Goal: Task Accomplishment & Management: Complete application form

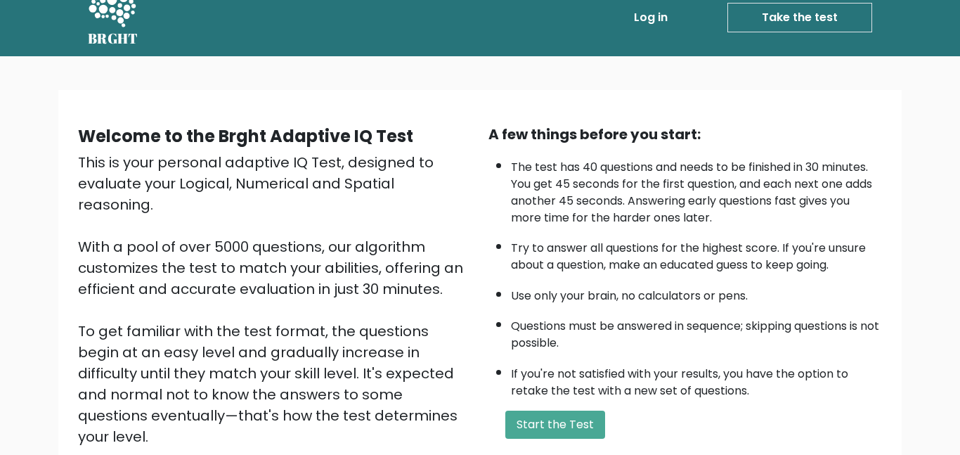
scroll to position [111, 0]
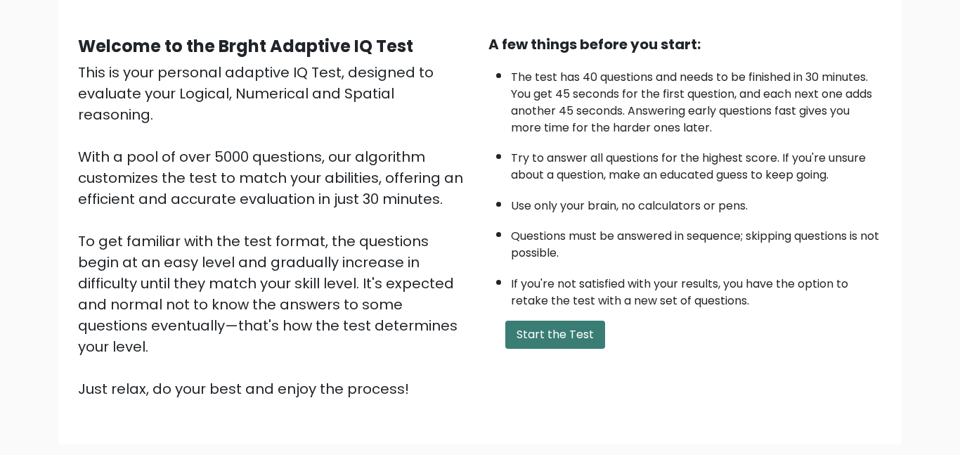
click at [534, 335] on button "Start the Test" at bounding box center [556, 335] width 100 height 28
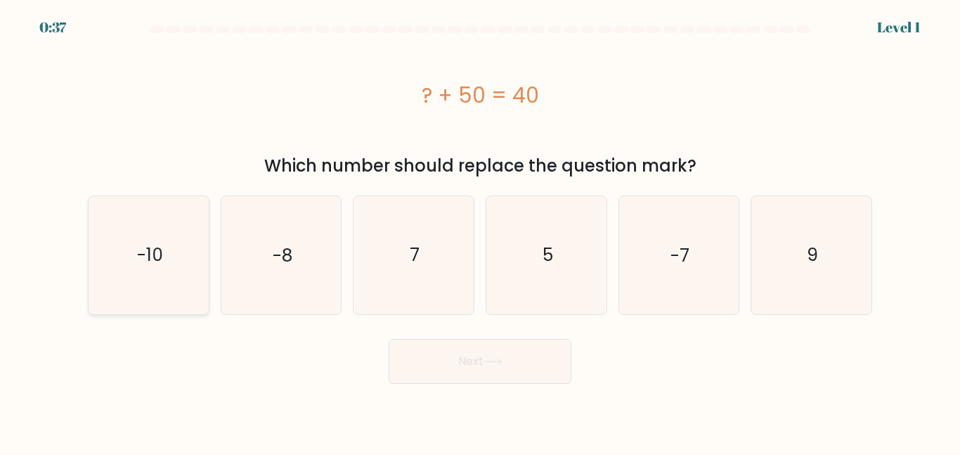
click at [112, 268] on icon "-10" at bounding box center [148, 254] width 117 height 117
click at [480, 231] on input "a. -10" at bounding box center [480, 230] width 1 height 4
radio input "true"
click at [412, 364] on button "Next" at bounding box center [480, 361] width 183 height 45
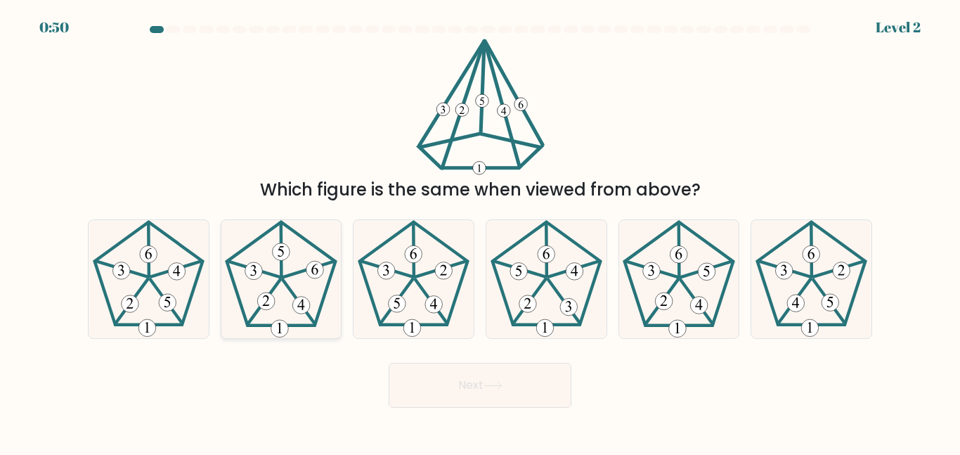
click at [314, 285] on icon at bounding box center [280, 278] width 117 height 117
click at [480, 231] on input "b." at bounding box center [480, 230] width 1 height 4
radio input "true"
click at [447, 378] on button "Next" at bounding box center [480, 385] width 183 height 45
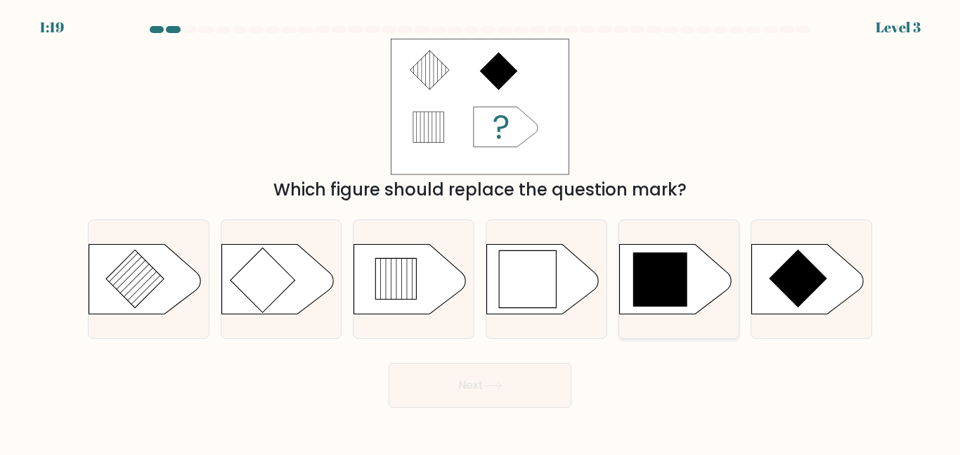
click at [676, 291] on icon at bounding box center [661, 279] width 55 height 55
click at [481, 231] on input "e." at bounding box center [480, 230] width 1 height 4
radio input "true"
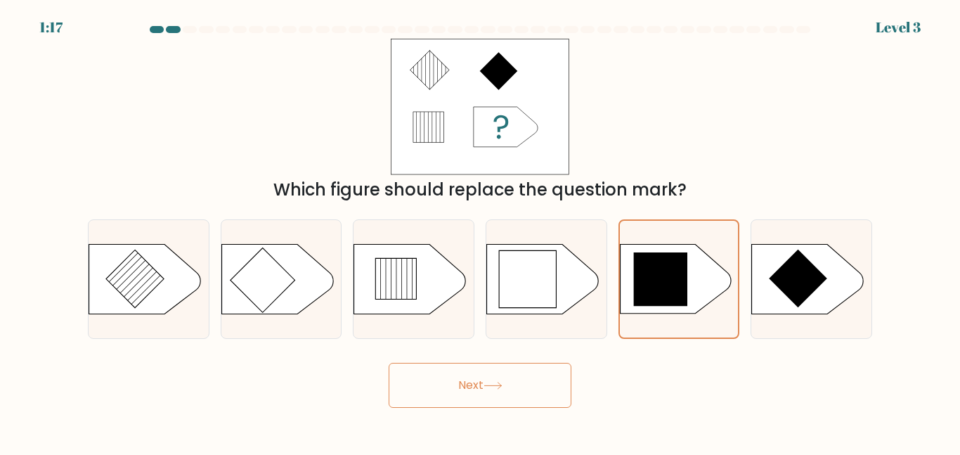
click at [444, 391] on button "Next" at bounding box center [480, 385] width 183 height 45
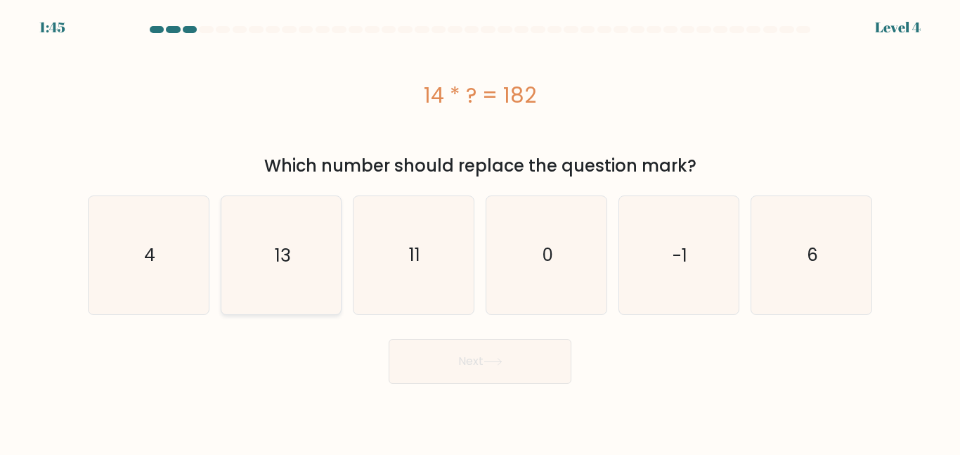
click at [310, 252] on icon "13" at bounding box center [280, 254] width 117 height 117
click at [480, 231] on input "b. 13" at bounding box center [480, 230] width 1 height 4
radio input "true"
click at [451, 344] on button "Next" at bounding box center [480, 361] width 183 height 45
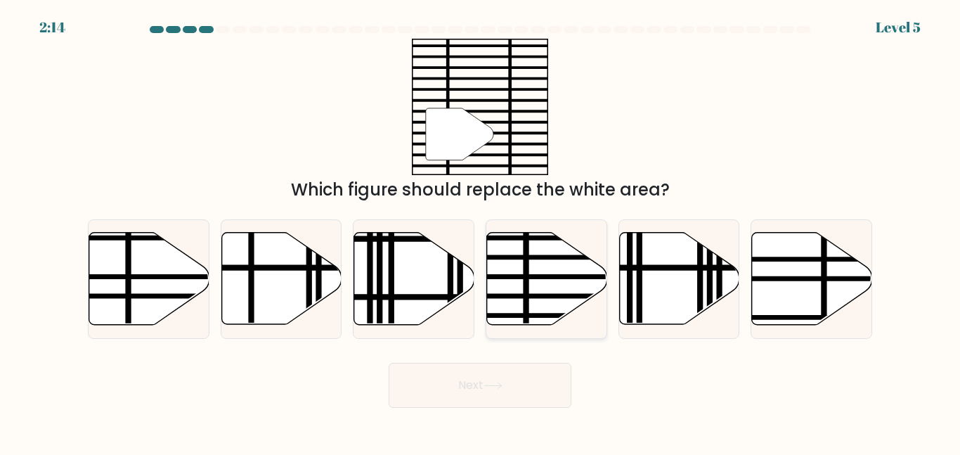
click at [526, 283] on line at bounding box center [526, 230] width 0 height 242
click at [481, 231] on input "d." at bounding box center [480, 230] width 1 height 4
radio input "true"
click at [478, 390] on button "Next" at bounding box center [480, 385] width 183 height 45
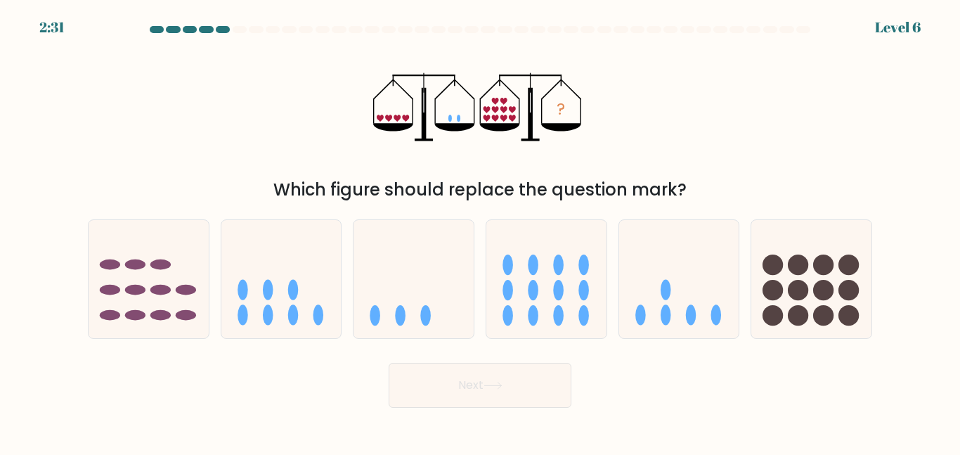
click at [478, 390] on button "Next" at bounding box center [480, 385] width 183 height 45
click at [506, 197] on div "Which figure should replace the question mark?" at bounding box center [480, 189] width 768 height 25
click at [693, 272] on icon at bounding box center [679, 278] width 120 height 99
click at [481, 231] on input "e." at bounding box center [480, 230] width 1 height 4
radio input "true"
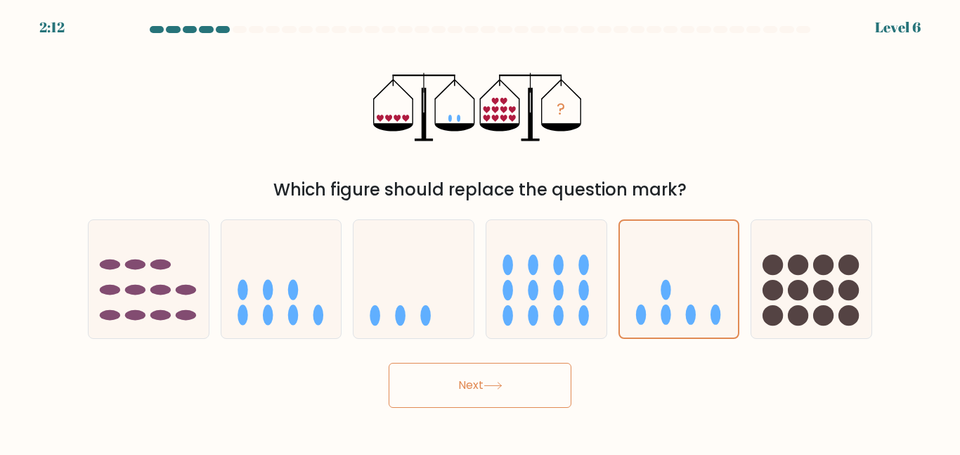
click at [526, 392] on button "Next" at bounding box center [480, 385] width 183 height 45
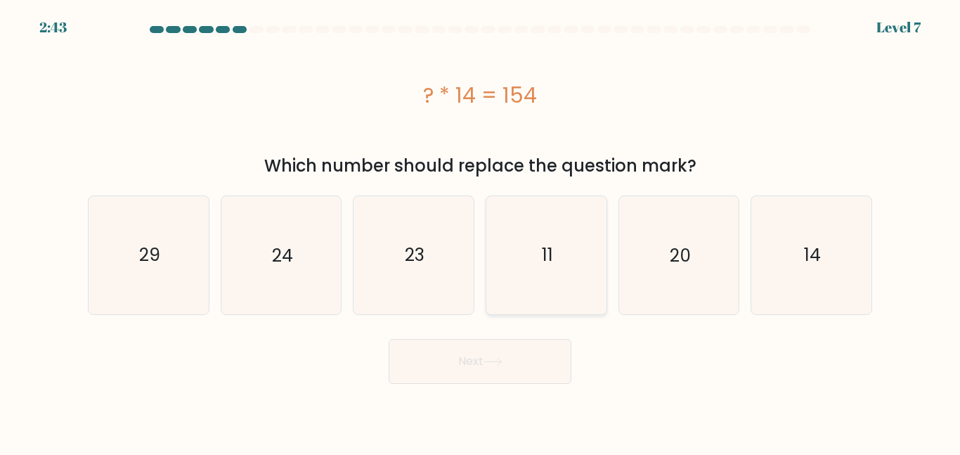
click at [539, 252] on icon "11" at bounding box center [546, 254] width 117 height 117
click at [481, 231] on input "d. 11" at bounding box center [480, 230] width 1 height 4
radio input "true"
click at [509, 368] on button "Next" at bounding box center [480, 361] width 183 height 45
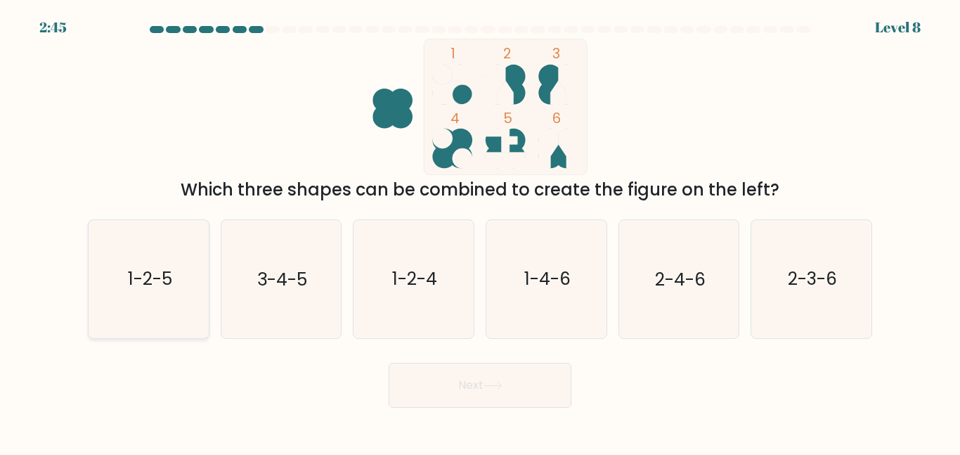
click at [157, 300] on icon "1-2-5" at bounding box center [148, 278] width 117 height 117
click at [480, 231] on input "a. 1-2-5" at bounding box center [480, 230] width 1 height 4
radio input "true"
click at [446, 387] on button "Next" at bounding box center [480, 385] width 183 height 45
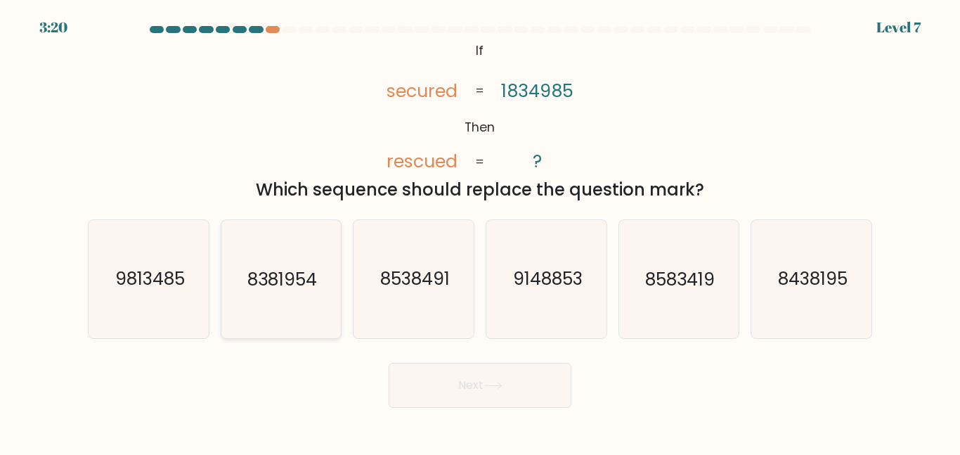
click at [271, 283] on text "8381954" at bounding box center [282, 278] width 70 height 25
click at [480, 231] on input "b. 8381954" at bounding box center [480, 230] width 1 height 4
radio input "true"
click at [483, 388] on button "Next" at bounding box center [480, 385] width 183 height 45
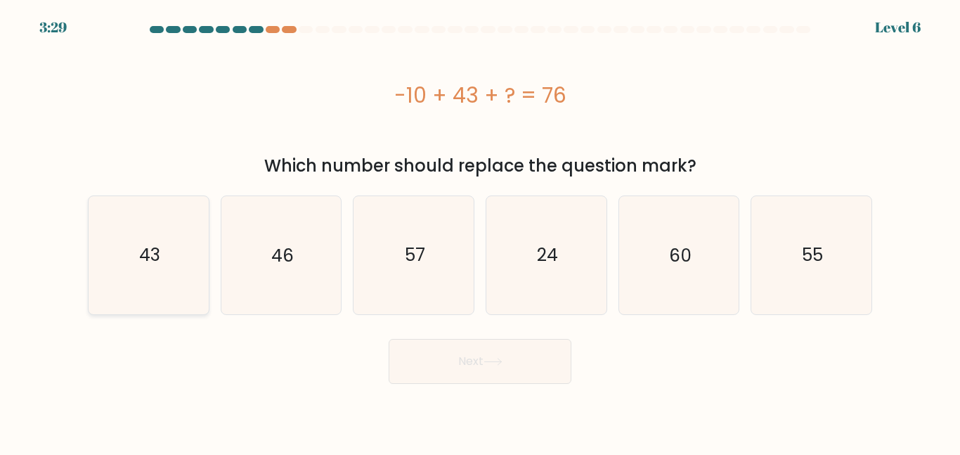
click at [190, 252] on icon "43" at bounding box center [148, 254] width 117 height 117
click at [480, 231] on input "a. 43" at bounding box center [480, 230] width 1 height 4
radio input "true"
click at [475, 373] on button "Next" at bounding box center [480, 361] width 183 height 45
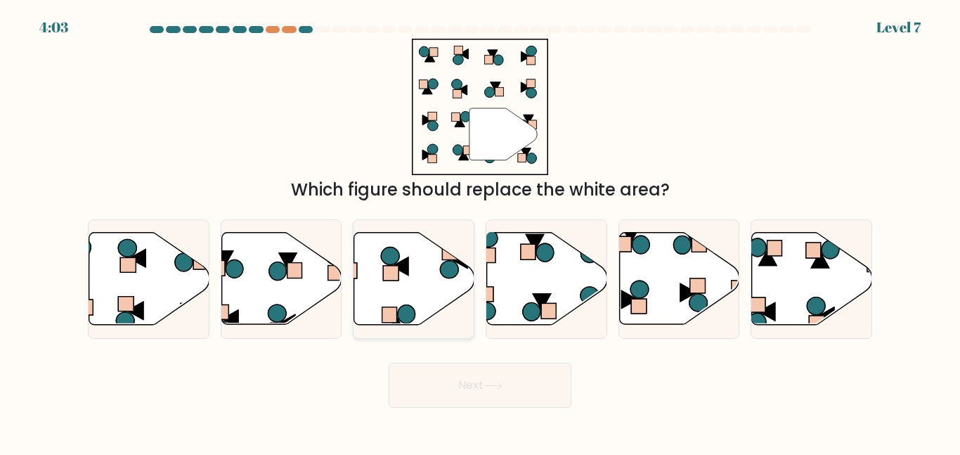
click at [442, 280] on icon at bounding box center [414, 279] width 120 height 92
click at [480, 231] on input "c." at bounding box center [480, 230] width 1 height 4
radio input "true"
click at [413, 385] on button "Next" at bounding box center [480, 385] width 183 height 45
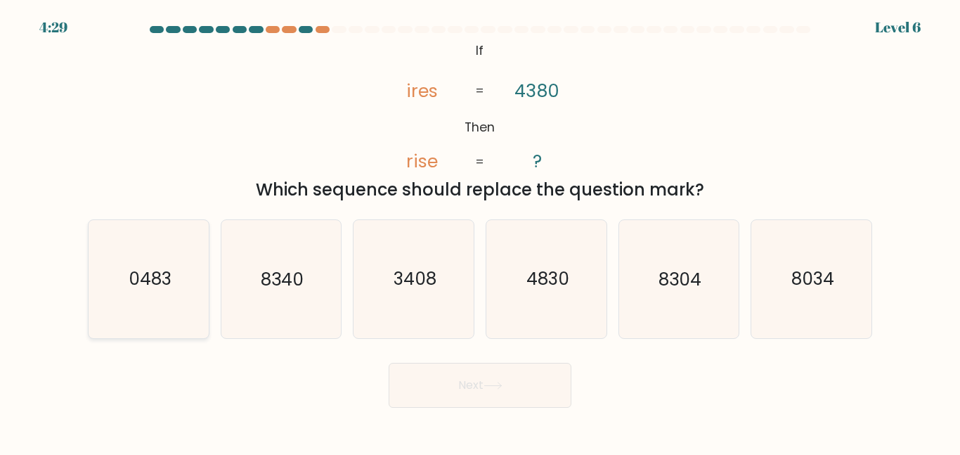
click at [184, 316] on icon "0483" at bounding box center [148, 278] width 117 height 117
click at [480, 231] on input "a. 0483" at bounding box center [480, 230] width 1 height 4
radio input "true"
click at [560, 385] on button "Next" at bounding box center [480, 385] width 183 height 45
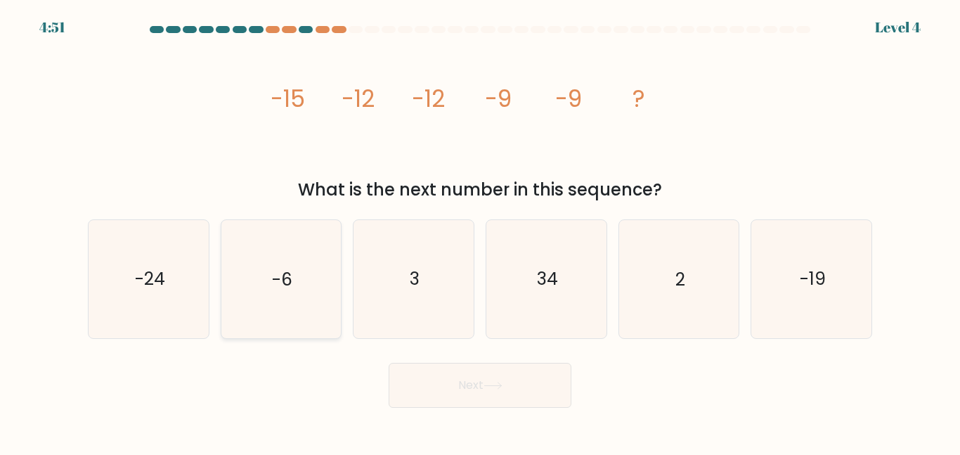
click at [242, 288] on icon "-6" at bounding box center [280, 278] width 117 height 117
click at [480, 231] on input "b. -6" at bounding box center [480, 230] width 1 height 4
radio input "true"
click at [488, 390] on button "Next" at bounding box center [480, 385] width 183 height 45
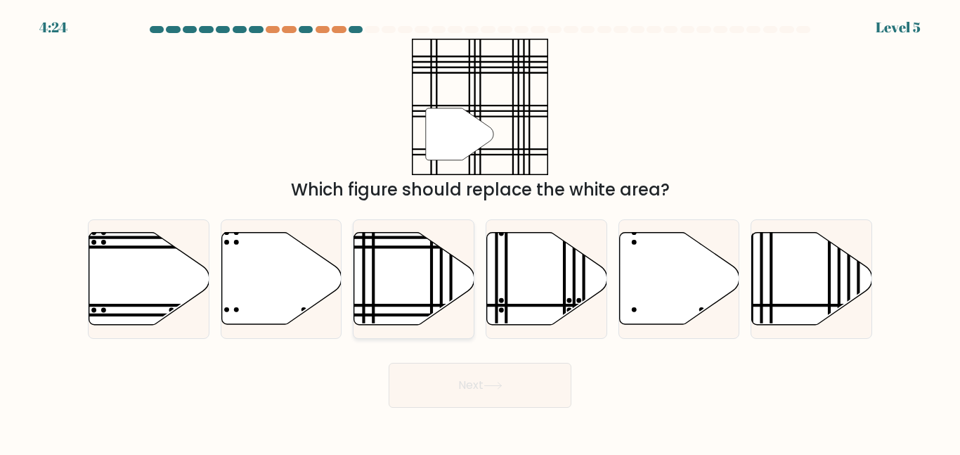
click at [399, 288] on icon at bounding box center [414, 279] width 120 height 92
click at [480, 231] on input "c." at bounding box center [480, 230] width 1 height 4
radio input "true"
click at [464, 394] on button "Next" at bounding box center [480, 385] width 183 height 45
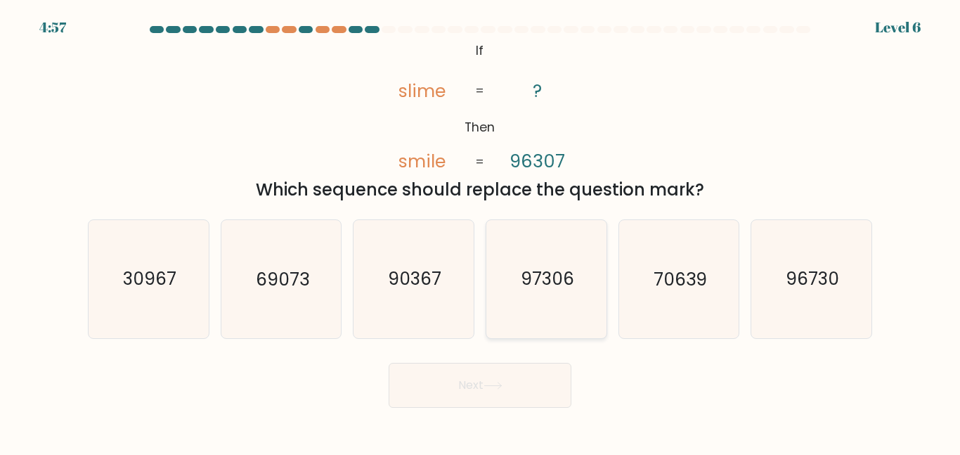
click at [510, 268] on icon "97306" at bounding box center [546, 278] width 117 height 117
click at [481, 231] on input "d. 97306" at bounding box center [480, 230] width 1 height 4
radio input "true"
click at [477, 392] on button "Next" at bounding box center [480, 385] width 183 height 45
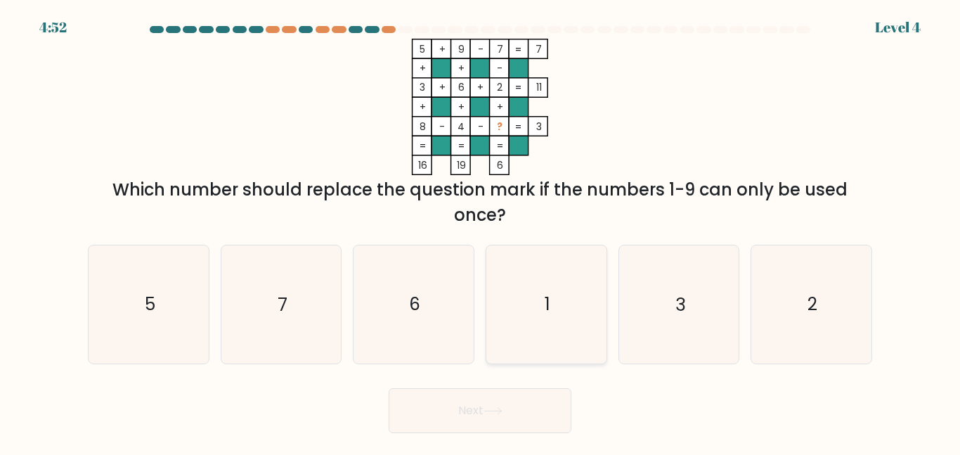
click at [517, 289] on icon "1" at bounding box center [546, 303] width 117 height 117
click at [481, 231] on input "d. 1" at bounding box center [480, 230] width 1 height 4
radio input "true"
click at [522, 405] on button "Next" at bounding box center [480, 410] width 183 height 45
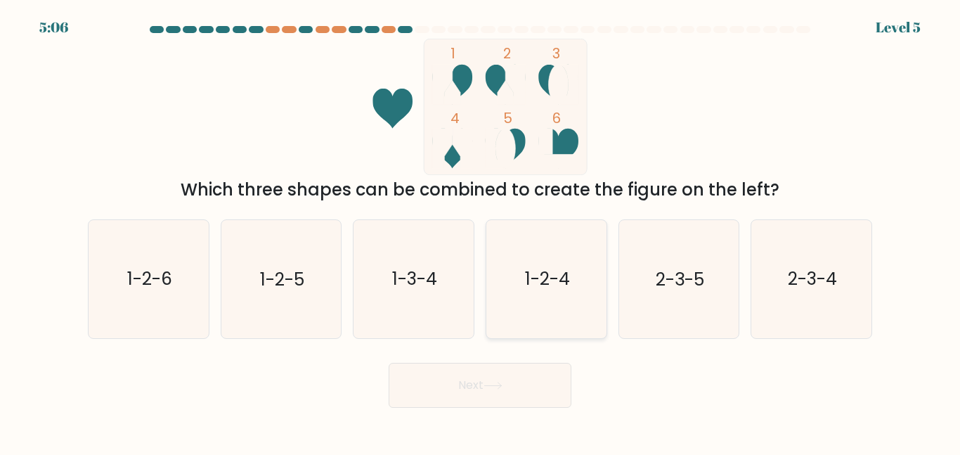
click at [553, 285] on text "1-2-4" at bounding box center [547, 278] width 45 height 25
click at [481, 231] on input "d. 1-2-4" at bounding box center [480, 230] width 1 height 4
radio input "true"
click at [546, 375] on button "Next" at bounding box center [480, 385] width 183 height 45
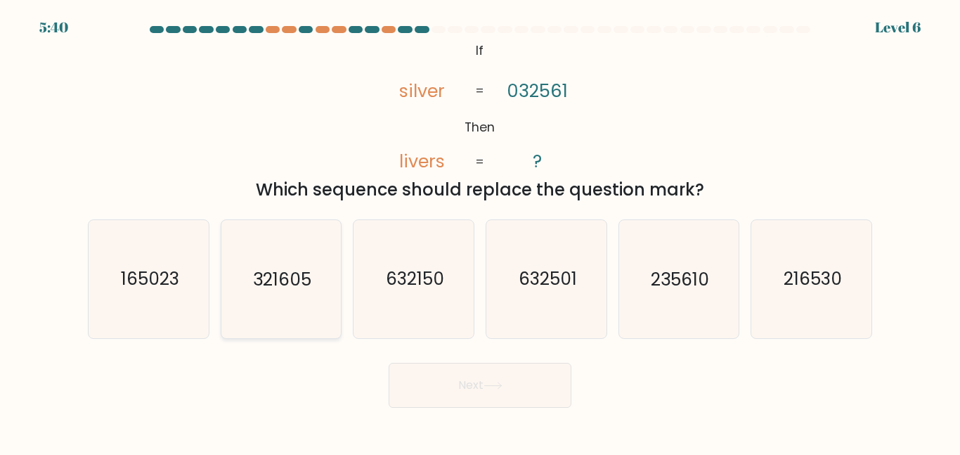
click at [267, 304] on icon "321605" at bounding box center [280, 278] width 117 height 117
click at [480, 231] on input "b. 321605" at bounding box center [480, 230] width 1 height 4
radio input "true"
click at [500, 378] on button "Next" at bounding box center [480, 385] width 183 height 45
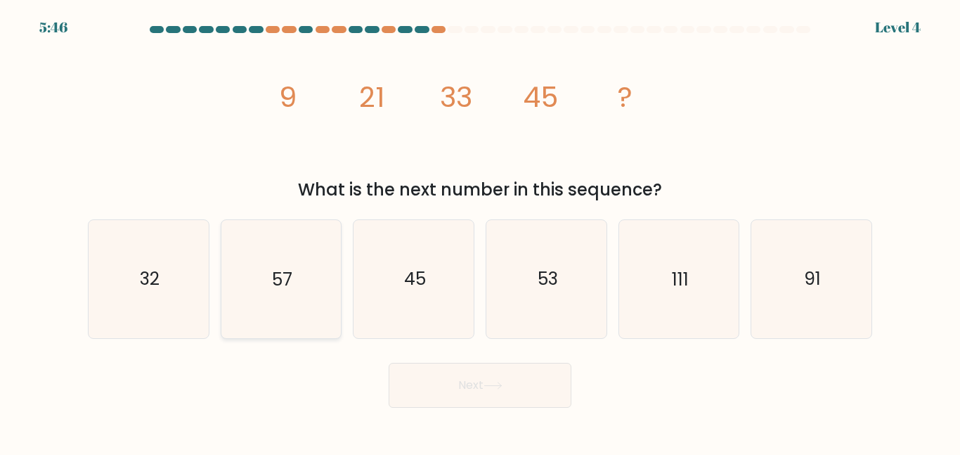
click at [321, 276] on icon "57" at bounding box center [280, 278] width 117 height 117
click at [480, 231] on input "b. 57" at bounding box center [480, 230] width 1 height 4
radio input "true"
click at [457, 391] on button "Next" at bounding box center [480, 385] width 183 height 45
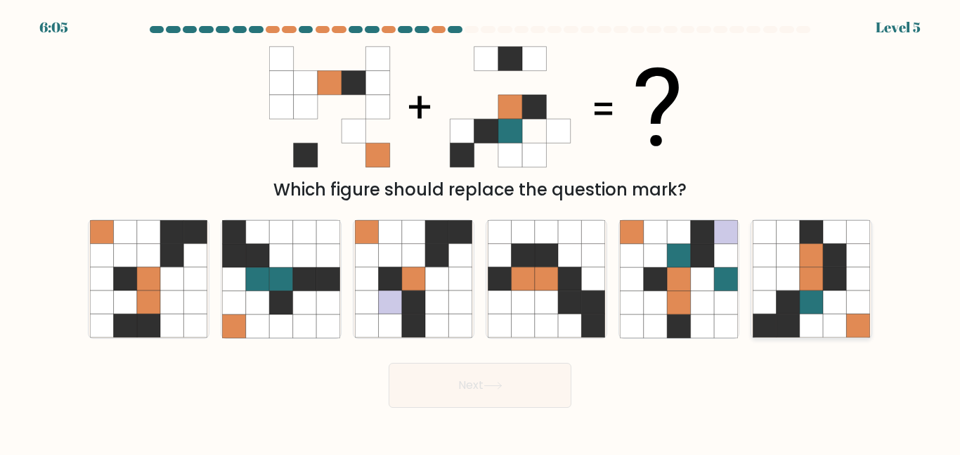
click at [820, 321] on icon at bounding box center [811, 325] width 23 height 23
click at [481, 231] on input "f." at bounding box center [480, 230] width 1 height 4
radio input "true"
click at [520, 409] on body "6:04 Level 5" at bounding box center [480, 227] width 960 height 455
click at [522, 391] on button "Next" at bounding box center [480, 385] width 183 height 45
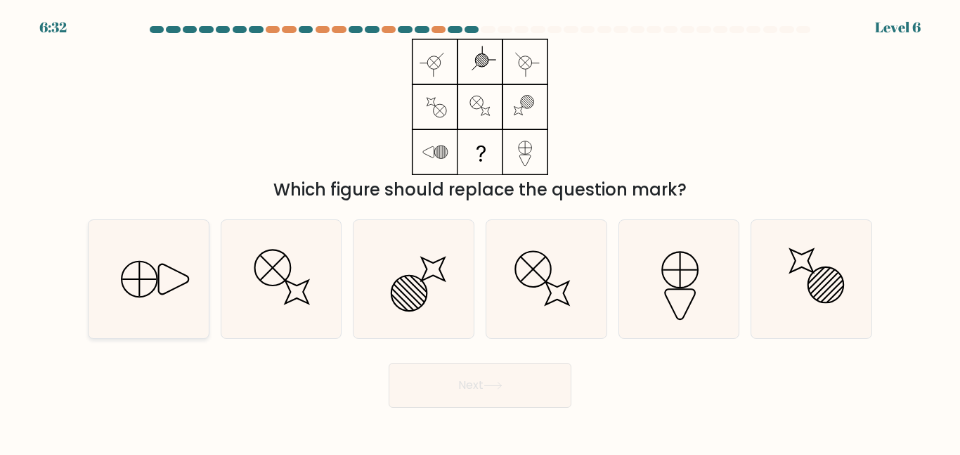
click at [132, 284] on icon at bounding box center [148, 278] width 117 height 117
click at [480, 231] on input "a." at bounding box center [480, 230] width 1 height 4
radio input "true"
click at [424, 387] on button "Next" at bounding box center [480, 385] width 183 height 45
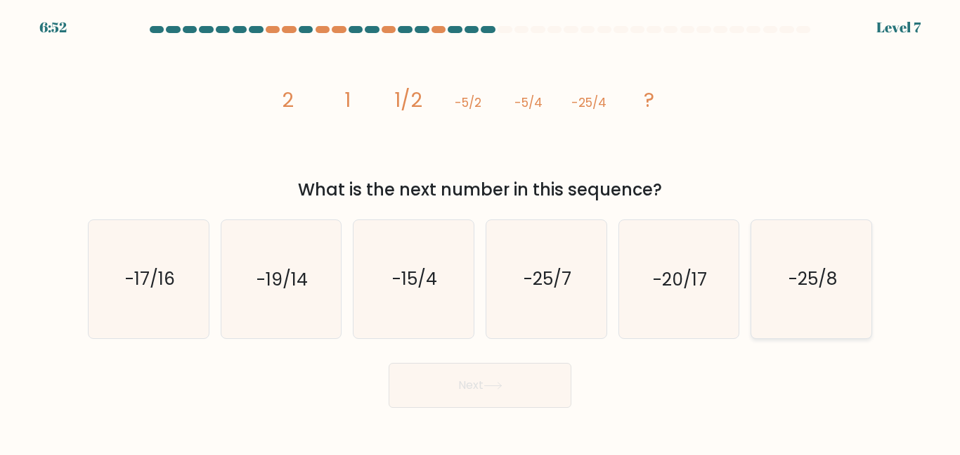
click at [818, 279] on text "-25/8" at bounding box center [813, 278] width 49 height 25
click at [481, 231] on input "f. -25/8" at bounding box center [480, 230] width 1 height 4
radio input "true"
click at [465, 394] on button "Next" at bounding box center [480, 385] width 183 height 45
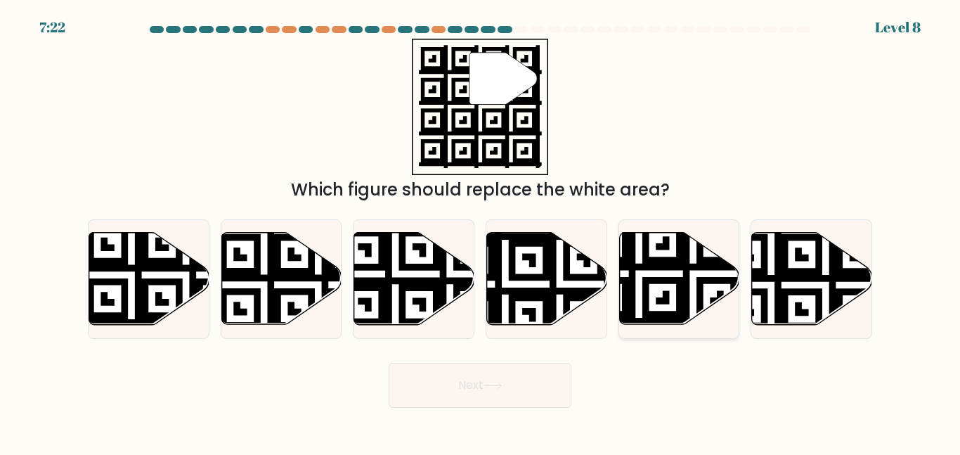
click at [688, 247] on icon at bounding box center [639, 328] width 218 height 218
click at [481, 231] on input "e." at bounding box center [480, 230] width 1 height 4
radio input "true"
click at [517, 378] on button "Next" at bounding box center [480, 385] width 183 height 45
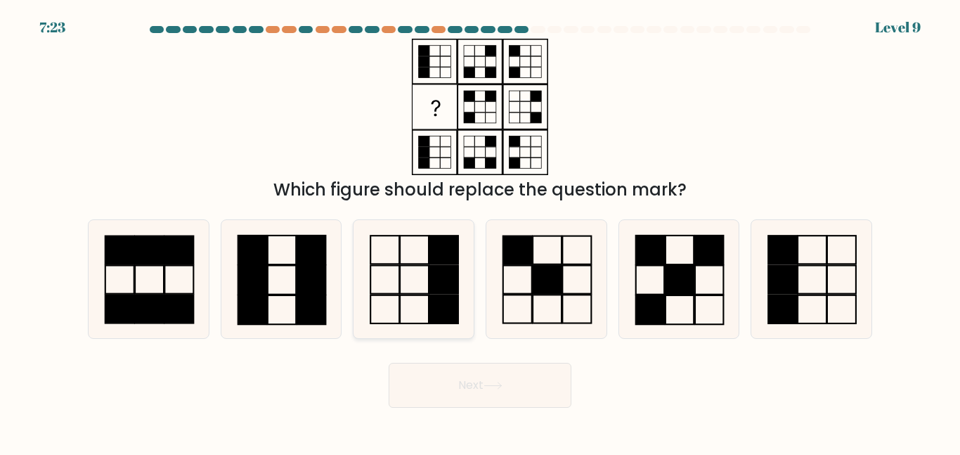
click at [407, 291] on icon at bounding box center [413, 278] width 117 height 117
click at [480, 231] on input "c." at bounding box center [480, 230] width 1 height 4
radio input "true"
click at [498, 390] on button "Next" at bounding box center [480, 385] width 183 height 45
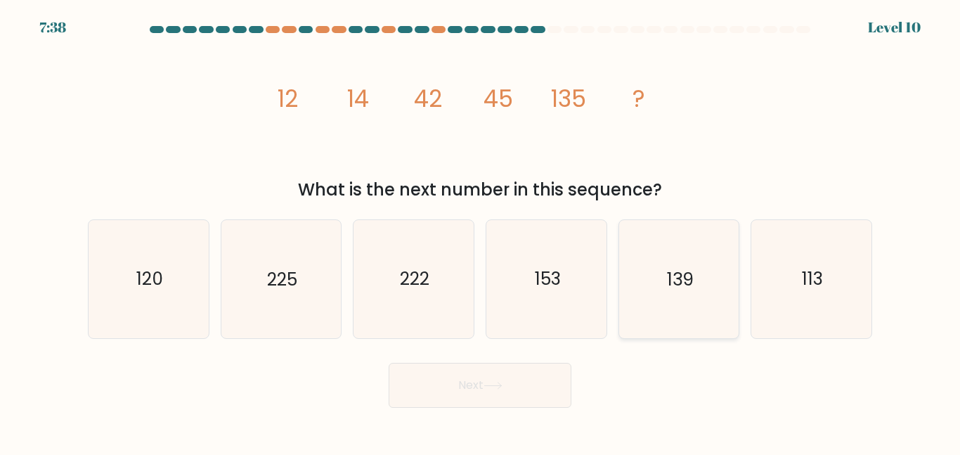
click at [660, 305] on icon "139" at bounding box center [678, 278] width 117 height 117
click at [481, 231] on input "e. 139" at bounding box center [480, 230] width 1 height 4
radio input "true"
click at [472, 378] on button "Next" at bounding box center [480, 385] width 183 height 45
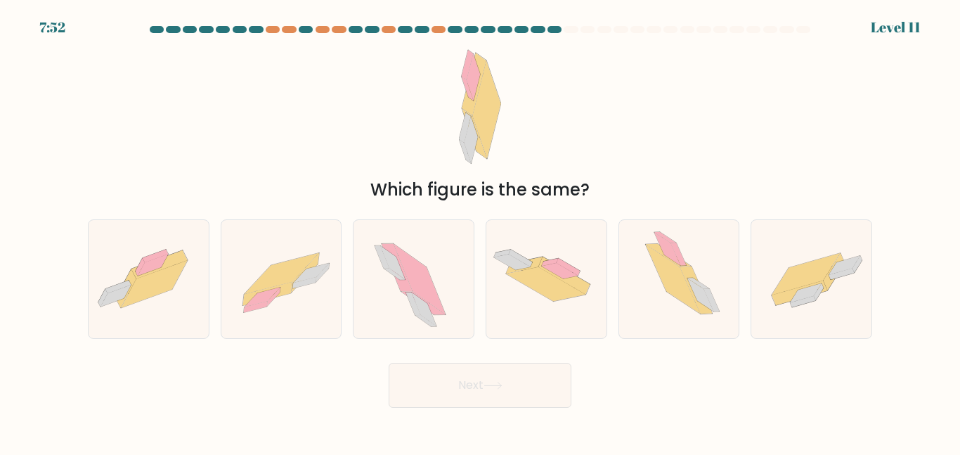
click at [472, 378] on button "Next" at bounding box center [480, 385] width 183 height 45
click at [583, 177] on div "Which figure is the same?" at bounding box center [480, 189] width 768 height 25
click at [141, 266] on icon at bounding box center [140, 267] width 9 height 18
click at [480, 231] on input "a." at bounding box center [480, 230] width 1 height 4
radio input "true"
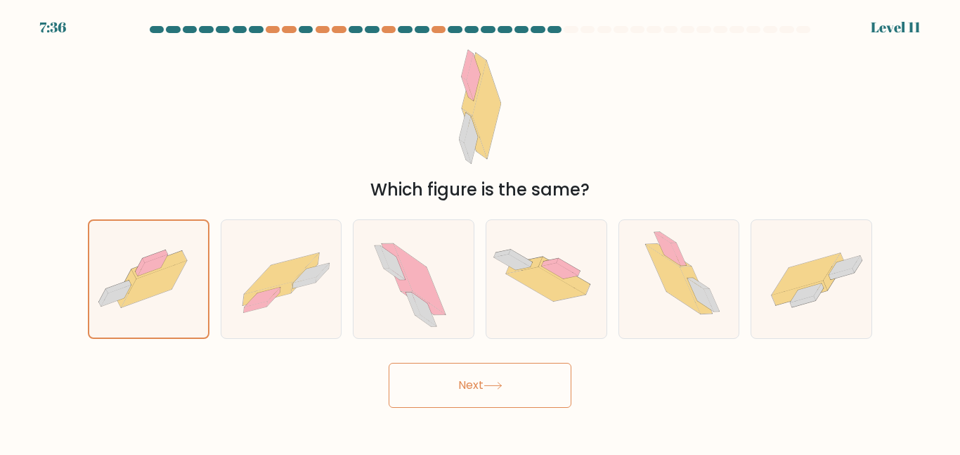
click at [435, 385] on button "Next" at bounding box center [480, 385] width 183 height 45
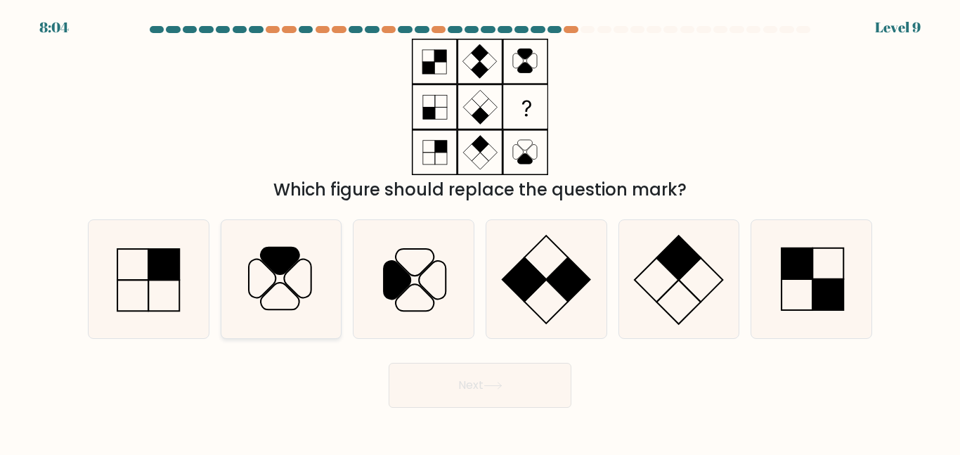
click at [297, 287] on icon at bounding box center [280, 278] width 117 height 117
click at [480, 231] on input "b." at bounding box center [480, 230] width 1 height 4
radio input "true"
click at [492, 382] on icon at bounding box center [493, 386] width 19 height 8
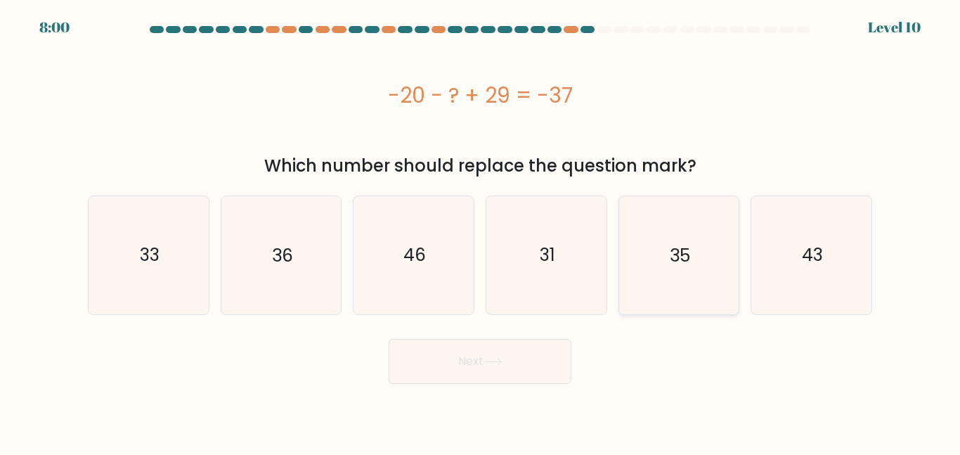
click at [643, 284] on icon "35" at bounding box center [678, 254] width 117 height 117
click at [481, 231] on input "e. 35" at bounding box center [480, 230] width 1 height 4
radio input "true"
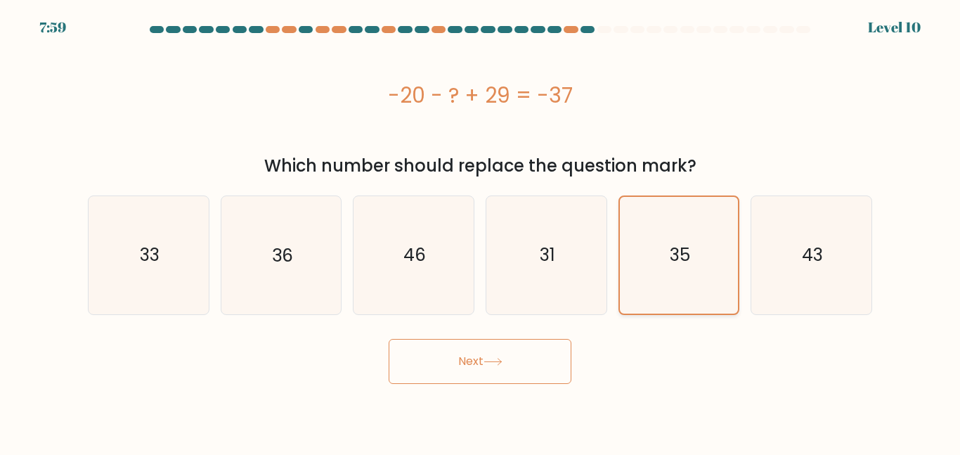
click at [644, 283] on icon "35" at bounding box center [679, 255] width 116 height 116
click at [481, 231] on input "e. 35" at bounding box center [480, 230] width 1 height 4
click at [292, 266] on text "36" at bounding box center [282, 255] width 21 height 25
click at [480, 231] on input "b. 36" at bounding box center [480, 230] width 1 height 4
radio input "true"
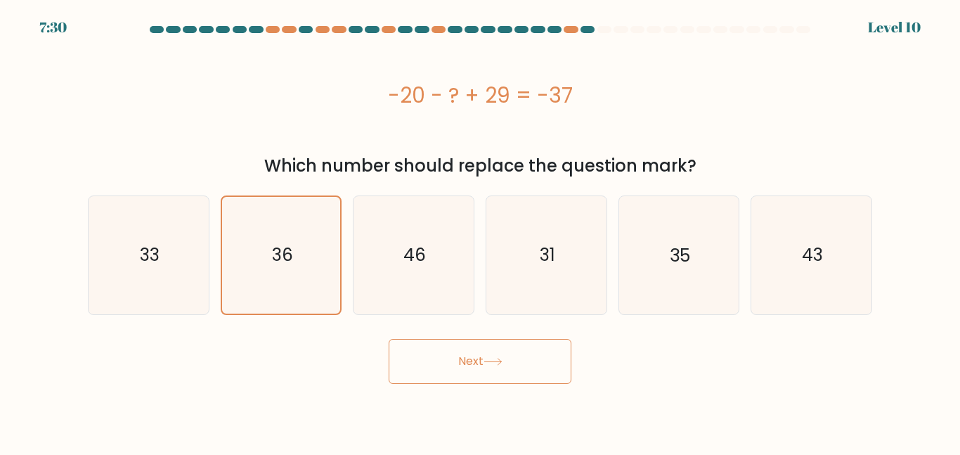
click at [472, 359] on button "Next" at bounding box center [480, 361] width 183 height 45
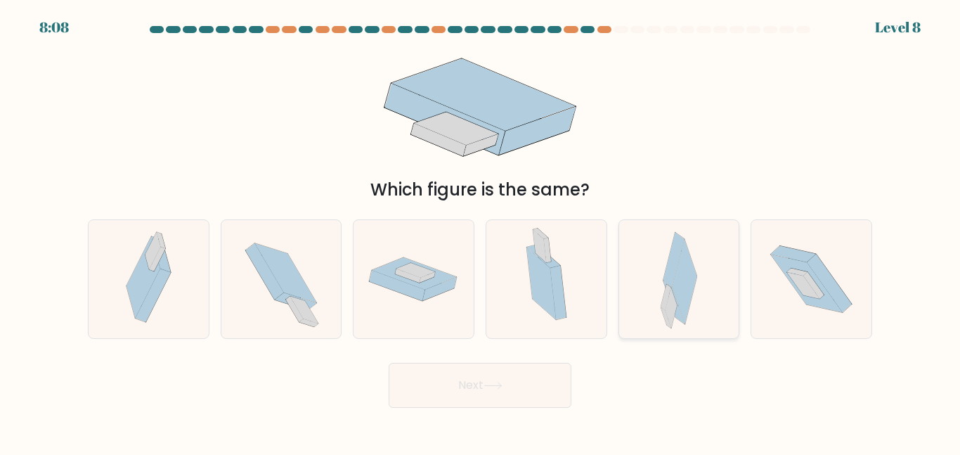
click at [660, 301] on div at bounding box center [680, 278] width 122 height 119
click at [481, 231] on input "e." at bounding box center [480, 230] width 1 height 4
radio input "true"
click at [538, 398] on button "Next" at bounding box center [480, 385] width 183 height 45
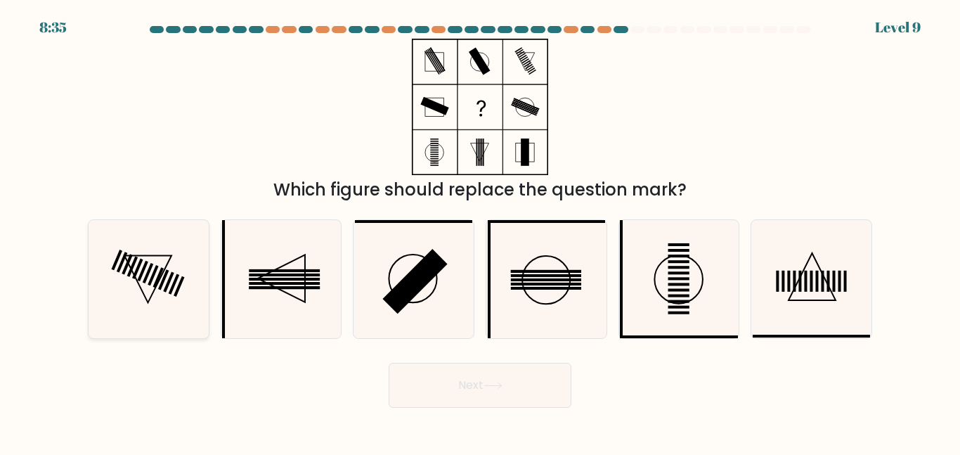
click at [129, 269] on icon at bounding box center [148, 278] width 117 height 117
click at [480, 231] on input "a." at bounding box center [480, 230] width 1 height 4
radio input "true"
click at [458, 392] on button "Next" at bounding box center [480, 385] width 183 height 45
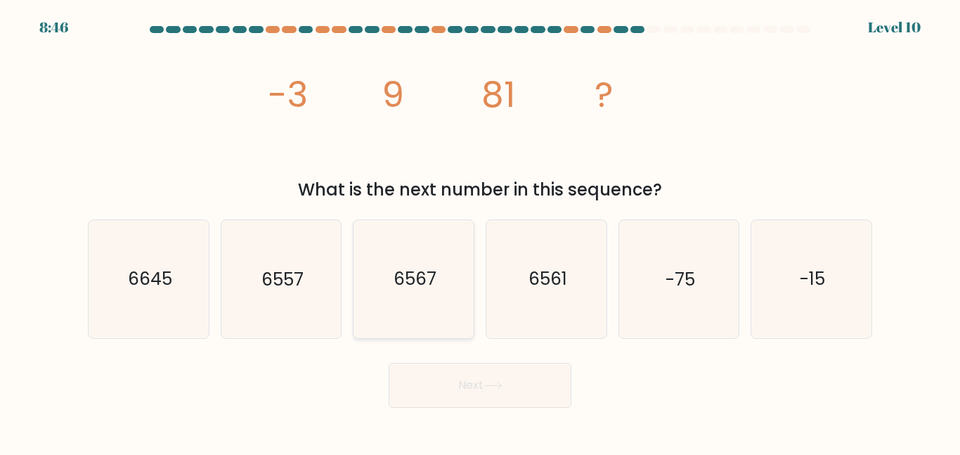
click at [435, 270] on text "6567" at bounding box center [415, 278] width 43 height 25
click at [480, 231] on input "c. 6567" at bounding box center [480, 230] width 1 height 4
radio input "true"
click at [458, 388] on button "Next" at bounding box center [480, 385] width 183 height 45
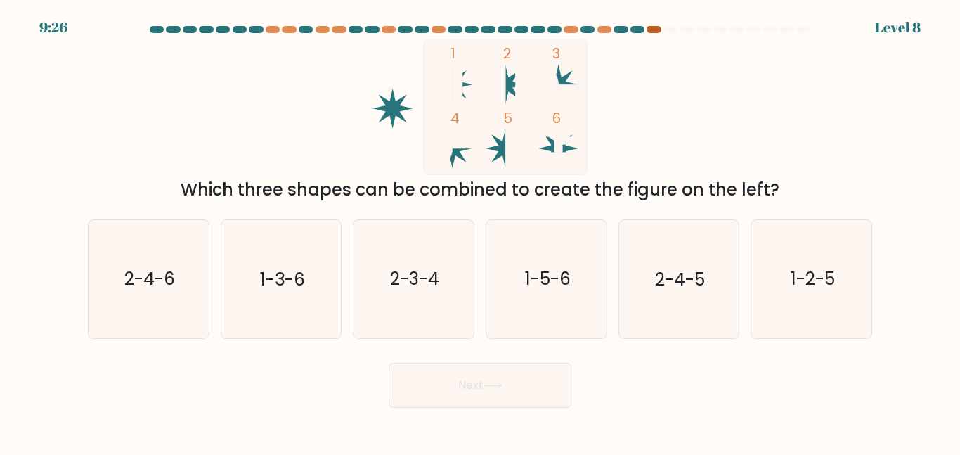
click at [655, 29] on div at bounding box center [654, 29] width 14 height 7
click at [805, 289] on text "1-2-5" at bounding box center [813, 278] width 44 height 25
click at [481, 231] on input "f. 1-2-5" at bounding box center [480, 230] width 1 height 4
radio input "true"
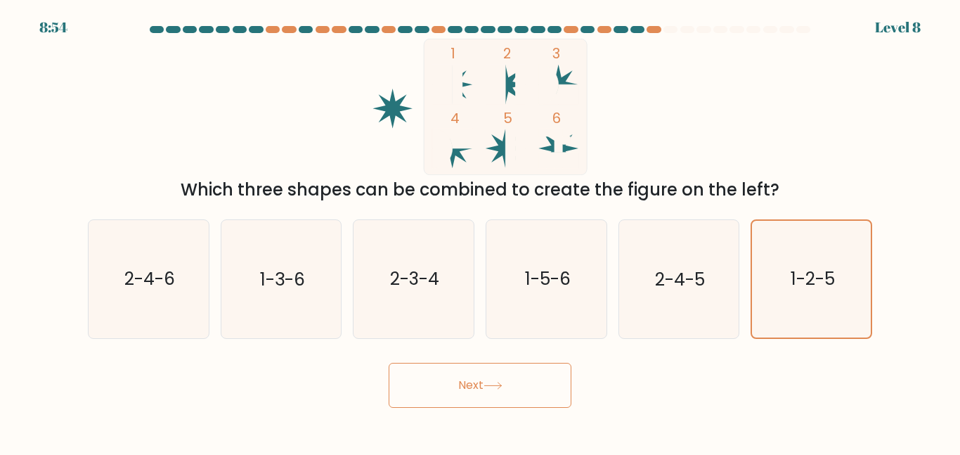
click at [530, 398] on button "Next" at bounding box center [480, 385] width 183 height 45
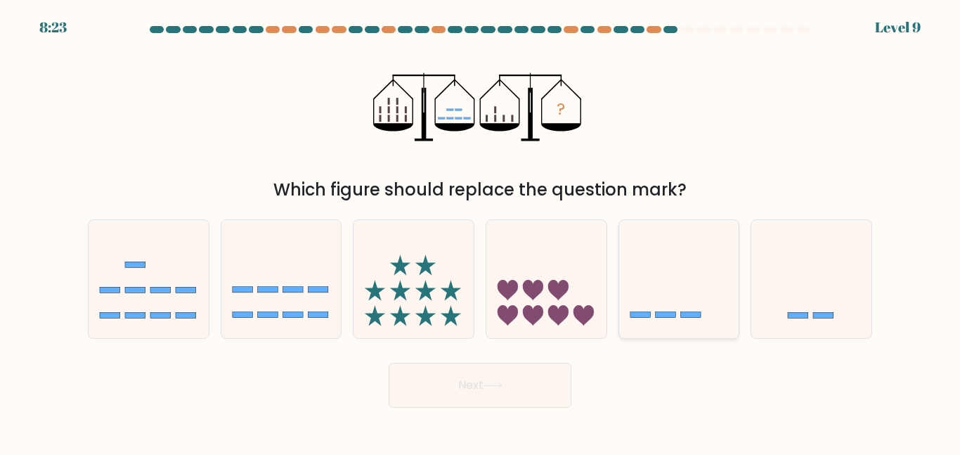
click at [678, 317] on icon at bounding box center [679, 278] width 120 height 99
click at [481, 231] on input "e." at bounding box center [480, 230] width 1 height 4
radio input "true"
click at [516, 392] on button "Next" at bounding box center [480, 385] width 183 height 45
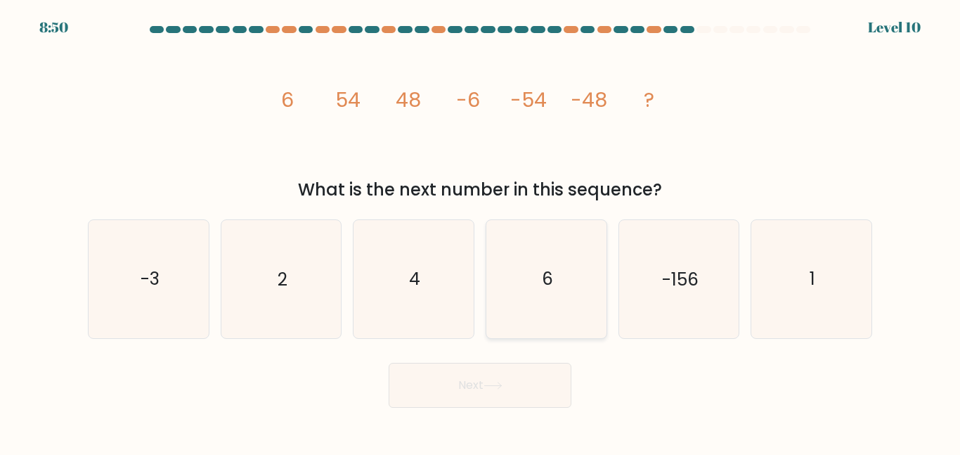
click at [566, 286] on icon "6" at bounding box center [546, 278] width 117 height 117
click at [481, 231] on input "d. 6" at bounding box center [480, 230] width 1 height 4
radio input "true"
click at [507, 396] on button "Next" at bounding box center [480, 385] width 183 height 45
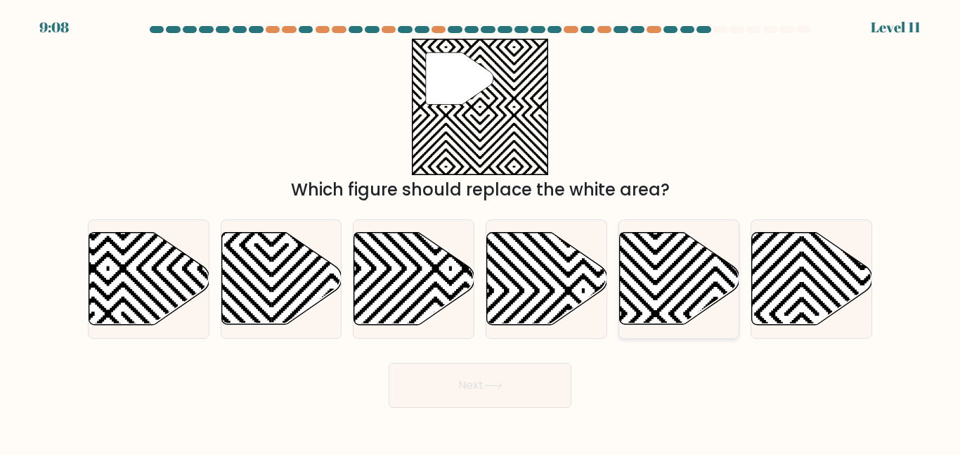
click at [670, 322] on icon at bounding box center [679, 279] width 120 height 92
click at [481, 231] on input "e." at bounding box center [480, 230] width 1 height 4
radio input "true"
click at [536, 386] on button "Next" at bounding box center [480, 385] width 183 height 45
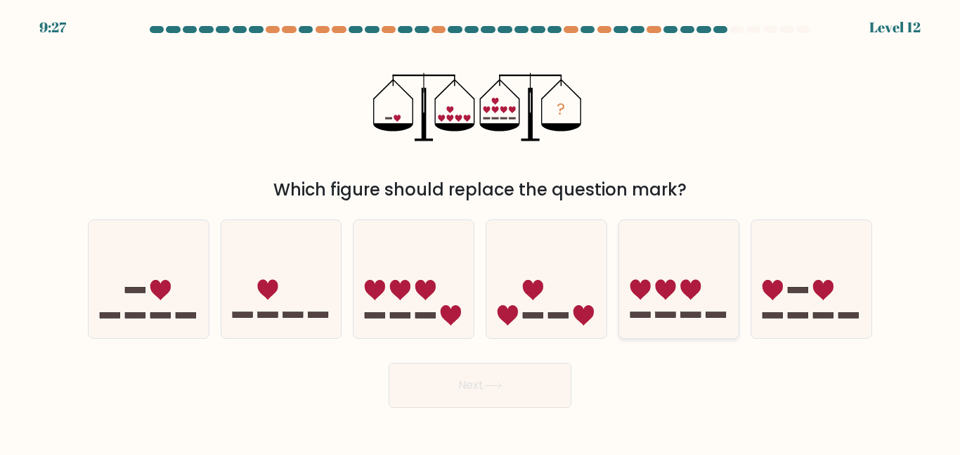
click at [669, 267] on icon at bounding box center [679, 278] width 120 height 99
click at [481, 231] on input "e." at bounding box center [480, 230] width 1 height 4
radio input "true"
click at [525, 368] on button "Next" at bounding box center [480, 385] width 183 height 45
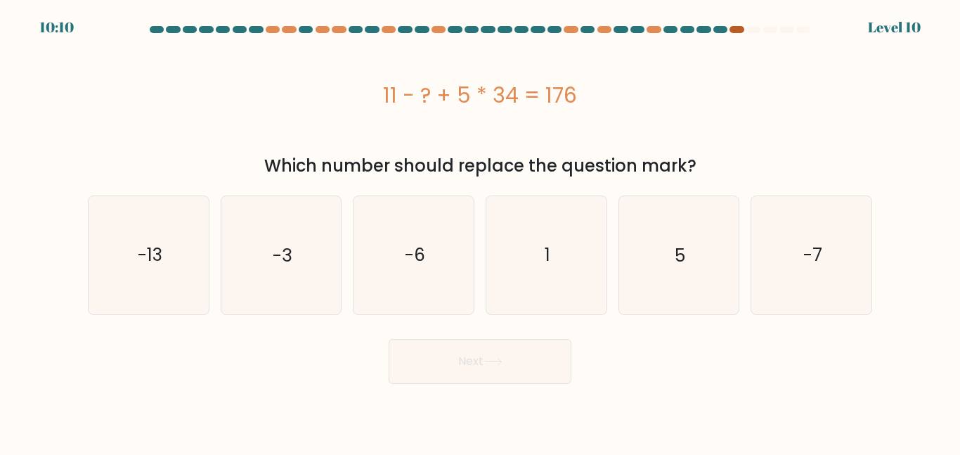
click at [738, 32] on div at bounding box center [737, 29] width 14 height 7
click at [669, 80] on form "a. 1" at bounding box center [480, 205] width 960 height 358
click at [680, 271] on icon "5" at bounding box center [678, 254] width 117 height 117
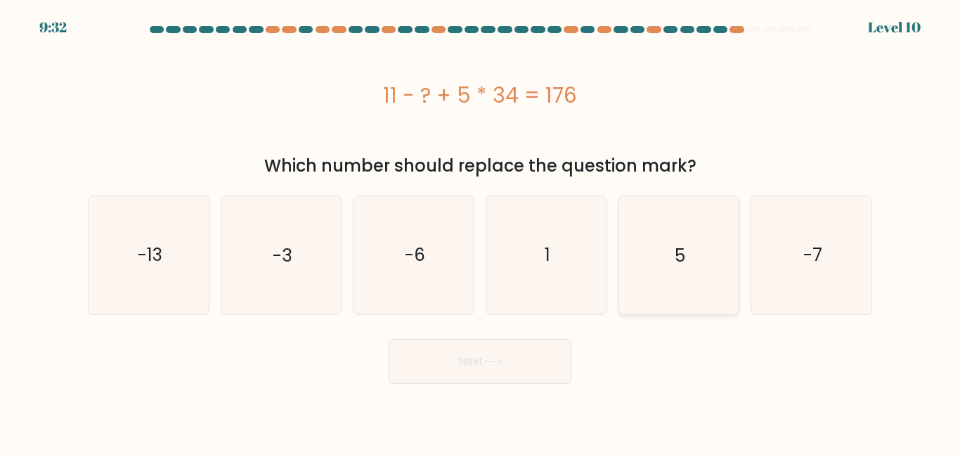
click at [481, 231] on input "e. 5" at bounding box center [480, 230] width 1 height 4
radio input "true"
click at [544, 369] on button "Next" at bounding box center [480, 361] width 183 height 45
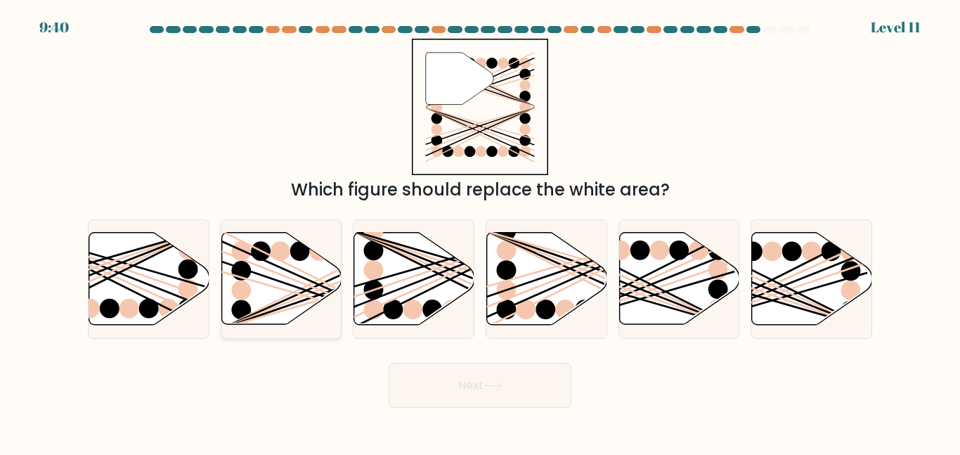
click at [239, 279] on ellipse at bounding box center [241, 271] width 20 height 20
click at [480, 231] on input "b." at bounding box center [480, 230] width 1 height 4
radio input "true"
click at [475, 400] on button "Next" at bounding box center [480, 385] width 183 height 45
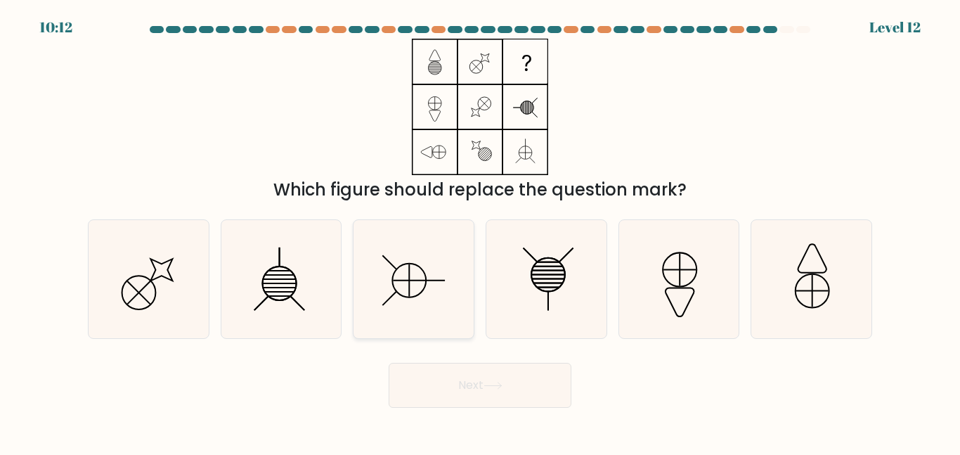
click at [427, 295] on icon at bounding box center [413, 278] width 117 height 117
click at [480, 231] on input "c." at bounding box center [480, 230] width 1 height 4
radio input "true"
click at [484, 389] on button "Next" at bounding box center [480, 385] width 183 height 45
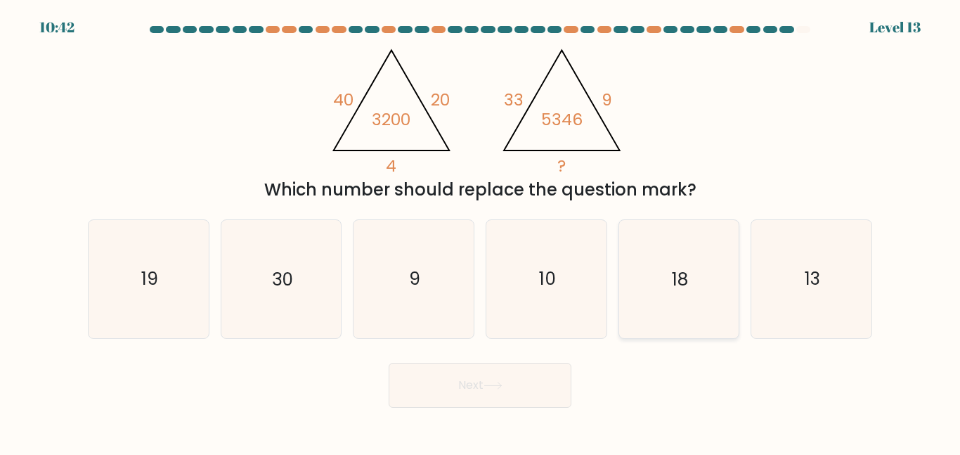
click at [649, 269] on icon "18" at bounding box center [678, 278] width 117 height 117
click at [481, 231] on input "e. 18" at bounding box center [480, 230] width 1 height 4
radio input "true"
click at [500, 378] on button "Next" at bounding box center [480, 385] width 183 height 45
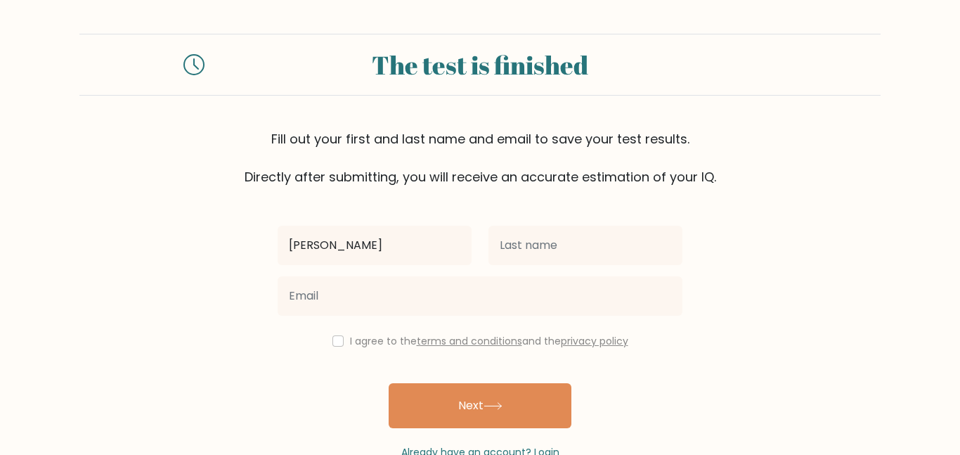
type input "steven"
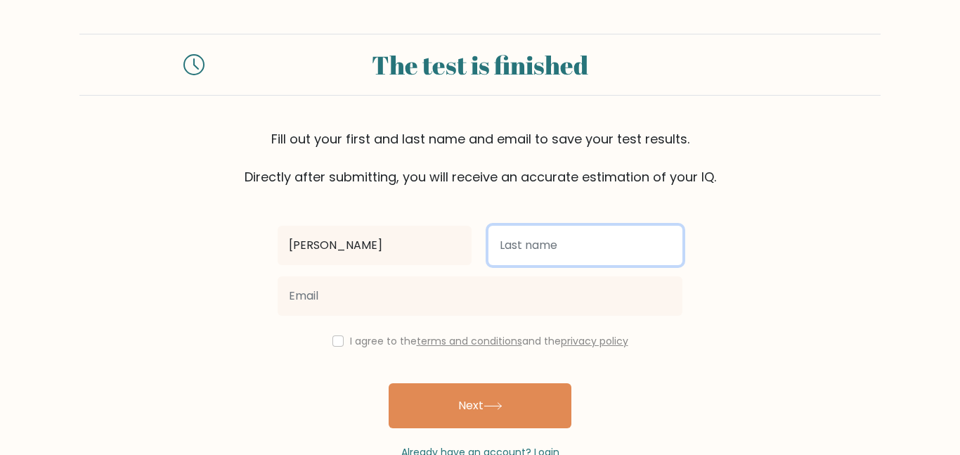
click at [519, 247] on input "text" at bounding box center [586, 245] width 194 height 39
type input "rhines"
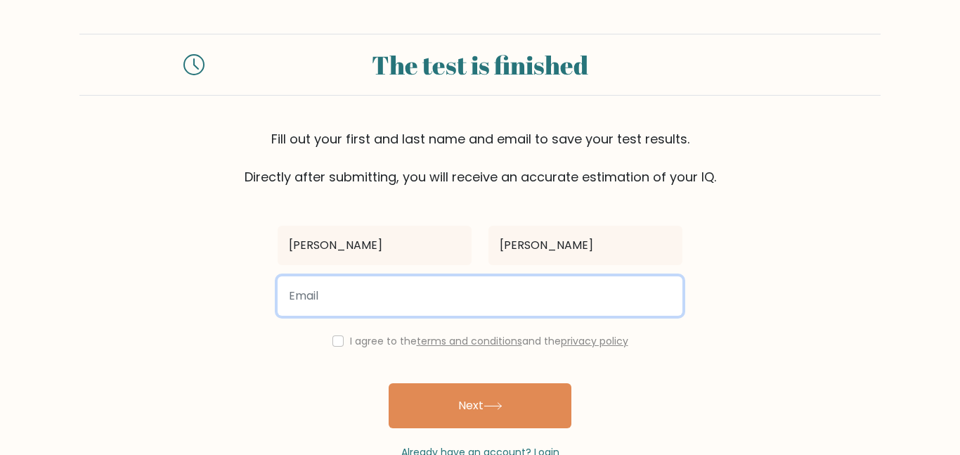
click at [353, 300] on input "email" at bounding box center [480, 295] width 405 height 39
type input "s"
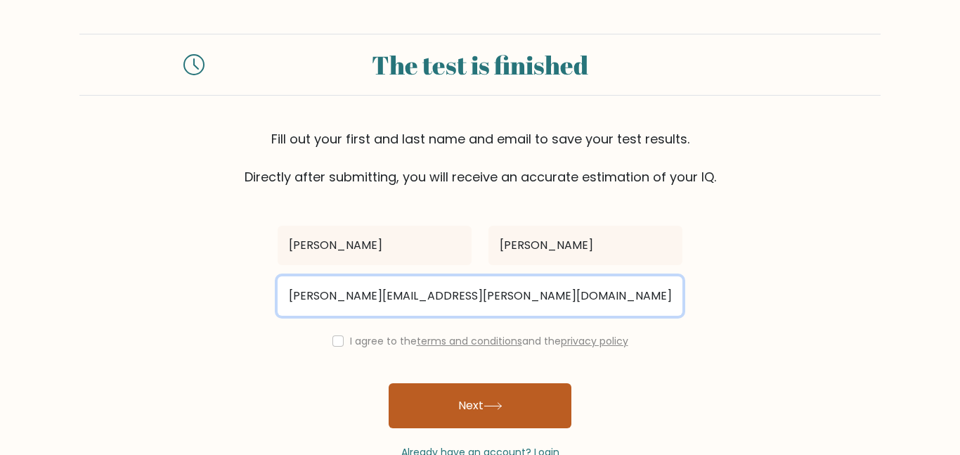
type input "steven.rhines@southsideschools.org"
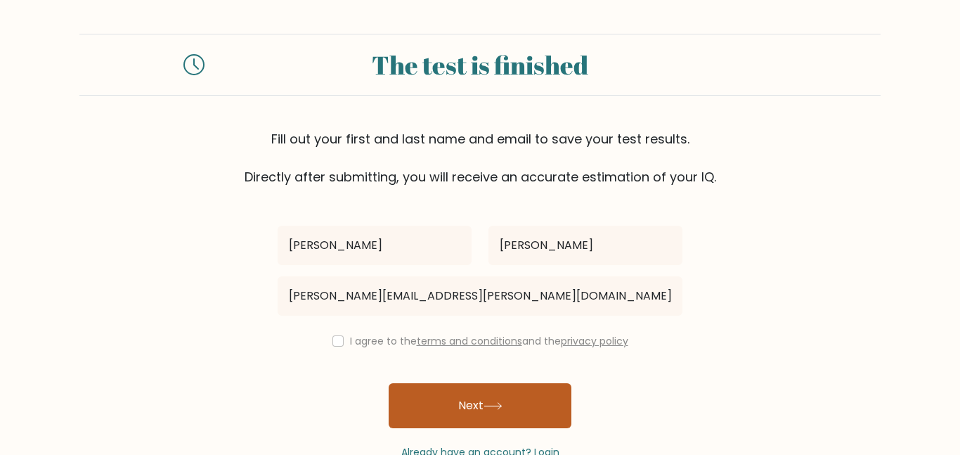
click at [480, 400] on button "Next" at bounding box center [480, 405] width 183 height 45
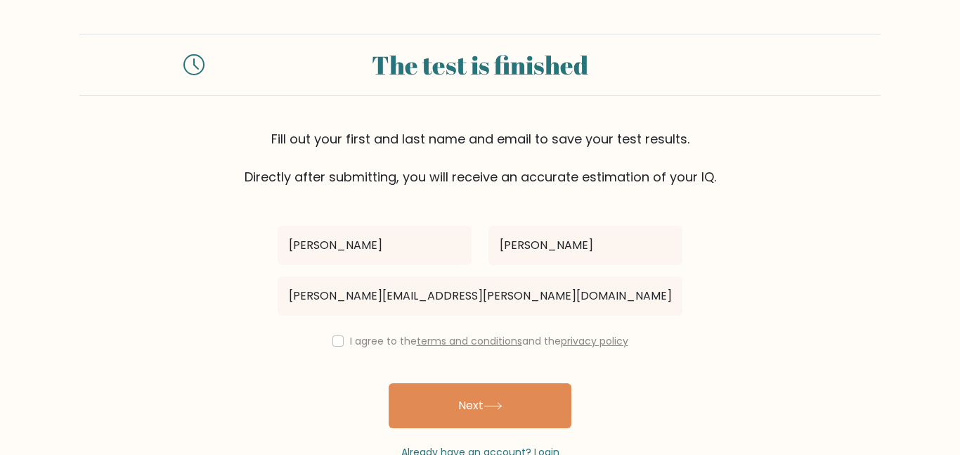
click at [325, 335] on div "I agree to the terms and conditions and the privacy policy" at bounding box center [480, 341] width 422 height 17
click at [336, 341] on input "checkbox" at bounding box center [338, 340] width 11 height 11
checkbox input "true"
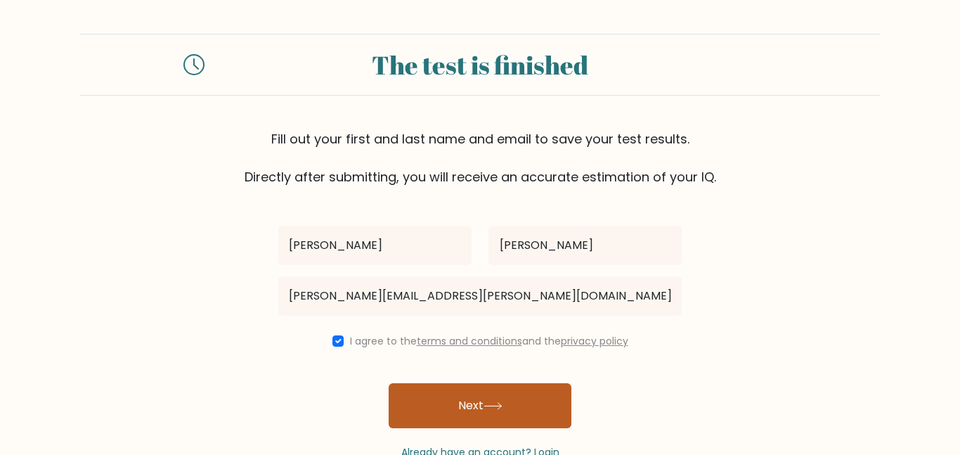
click at [439, 401] on button "Next" at bounding box center [480, 405] width 183 height 45
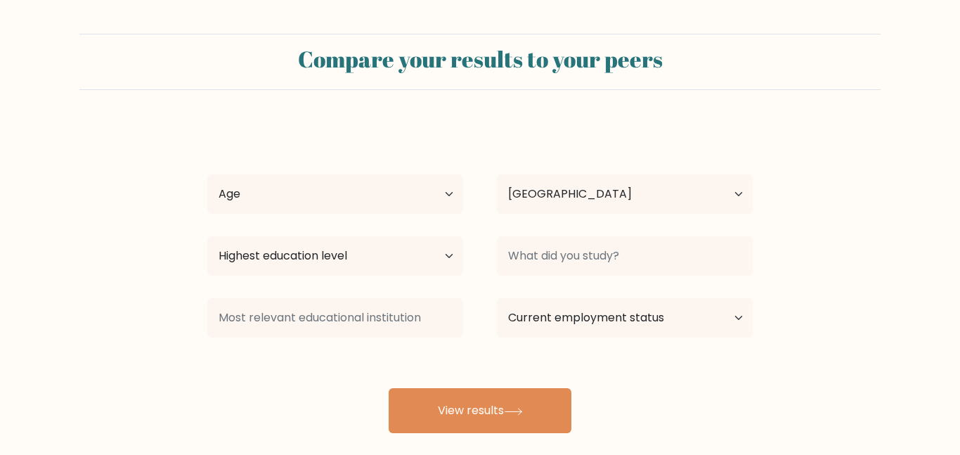
select select "US"
click at [337, 190] on select "Age Under 18 years old 18-24 years old 25-34 years old 35-44 years old 45-54 ye…" at bounding box center [335, 193] width 256 height 39
select select "min_18"
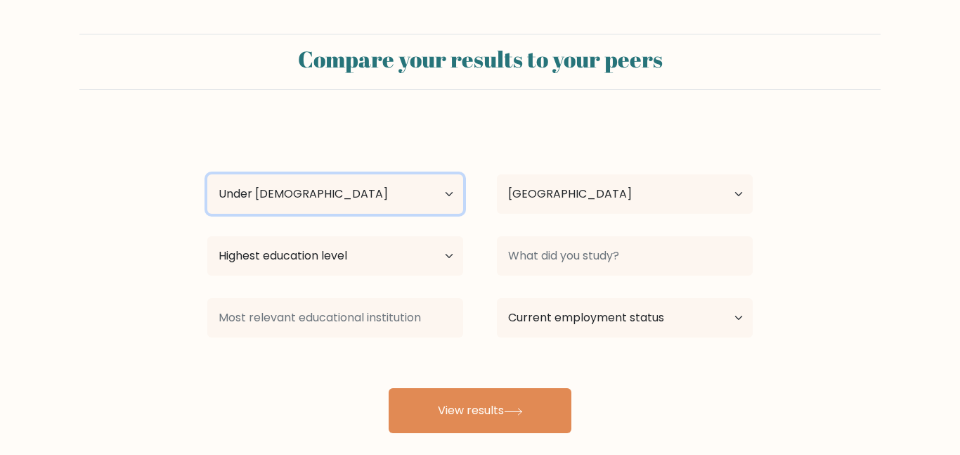
click at [207, 174] on select "Age Under 18 years old 18-24 years old 25-34 years old 35-44 years old 45-54 ye…" at bounding box center [335, 193] width 256 height 39
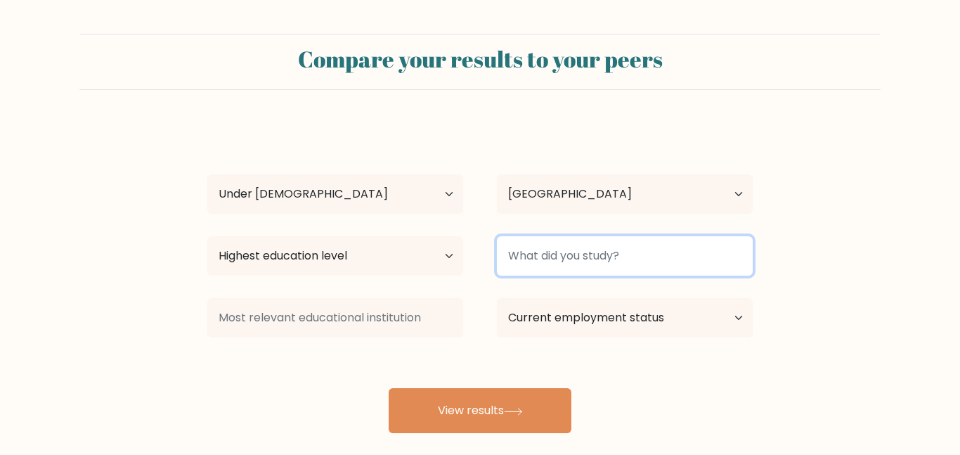
click at [560, 261] on input at bounding box center [625, 255] width 256 height 39
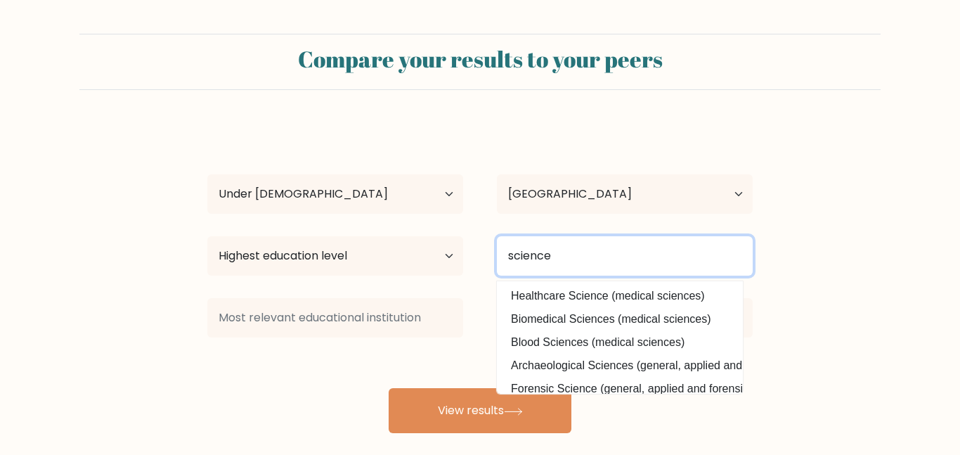
type input "science"
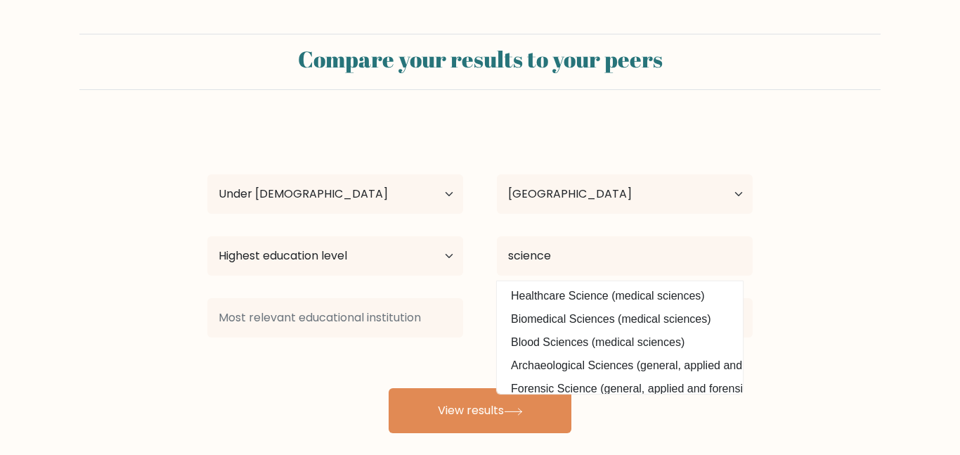
click at [868, 274] on form "Compare your results to your peers steven rhines Age Under 18 years old 18-24 y…" at bounding box center [480, 233] width 960 height 399
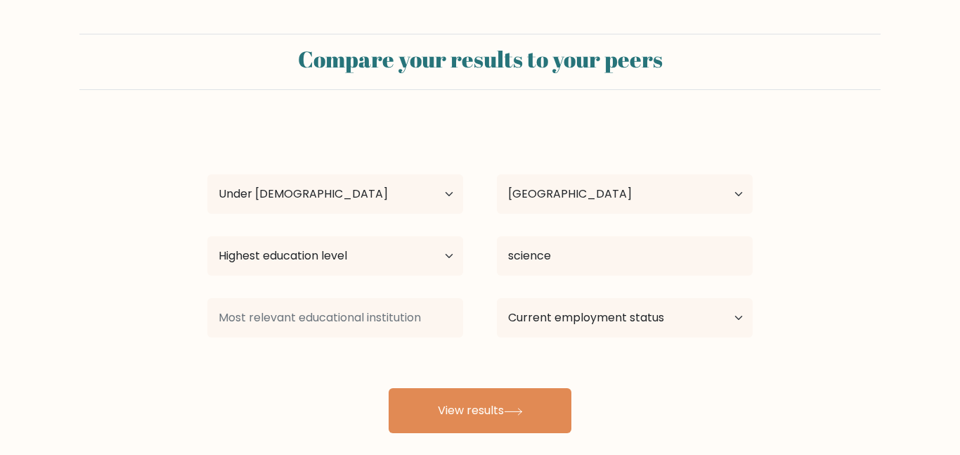
click at [570, 342] on div "Current employment status Employed Student Retired Other / prefer not to answer" at bounding box center [625, 317] width 290 height 51
click at [569, 340] on div "Current employment status Employed Student Retired Other / prefer not to answer" at bounding box center [625, 317] width 290 height 51
click at [565, 333] on select "Current employment status Employed Student Retired Other / prefer not to answer" at bounding box center [625, 317] width 256 height 39
select select "student"
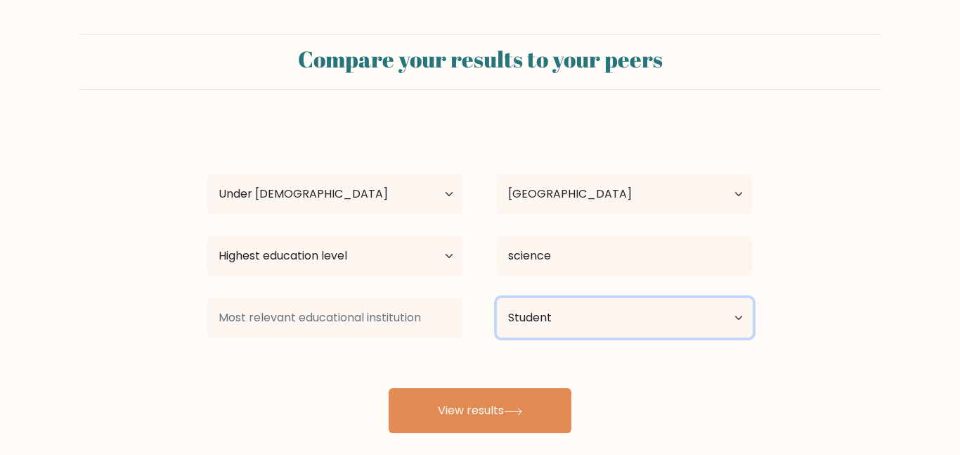
click at [497, 298] on select "Current employment status Employed Student Retired Other / prefer not to answer" at bounding box center [625, 317] width 256 height 39
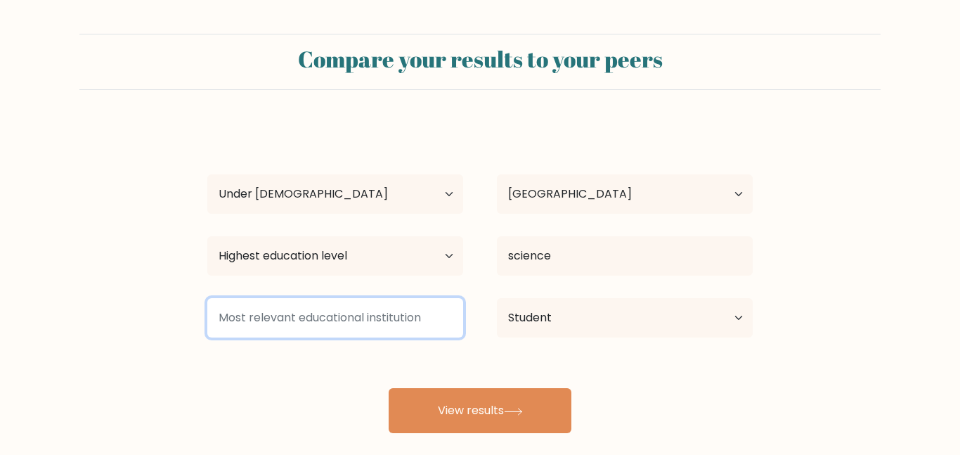
click at [382, 313] on input at bounding box center [335, 317] width 256 height 39
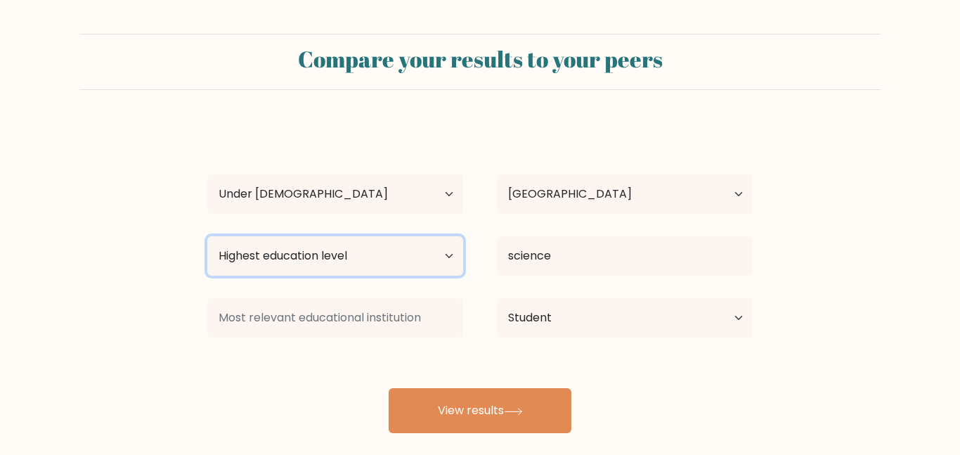
click at [372, 270] on select "Highest education level No schooling Primary Lower Secondary Upper Secondary Oc…" at bounding box center [335, 255] width 256 height 39
click at [207, 236] on select "Highest education level No schooling Primary Lower Secondary Upper Secondary Oc…" at bounding box center [335, 255] width 256 height 39
click at [291, 266] on select "Highest education level No schooling Primary Lower Secondary Upper Secondary Oc…" at bounding box center [335, 255] width 256 height 39
click at [207, 236] on select "Highest education level No schooling Primary Lower Secondary Upper Secondary Oc…" at bounding box center [335, 255] width 256 height 39
click at [304, 265] on select "Highest education level No schooling Primary Lower Secondary Upper Secondary Oc…" at bounding box center [335, 255] width 256 height 39
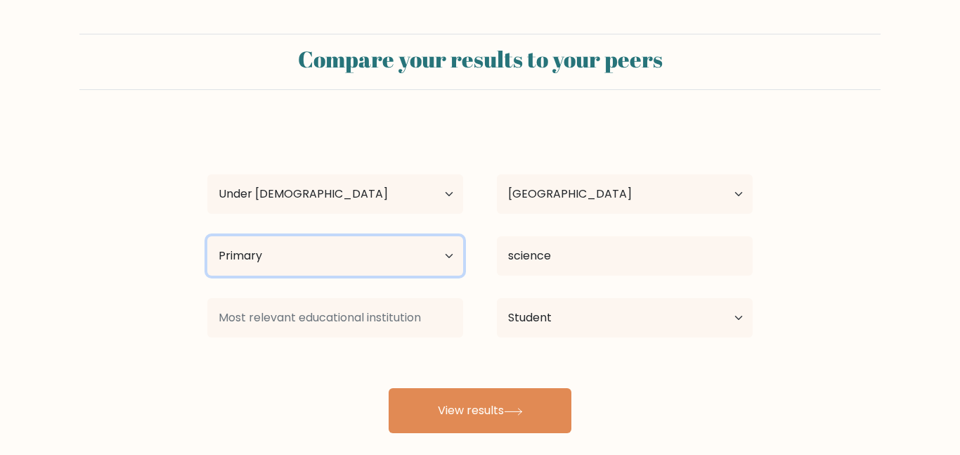
select select "lower_secondary"
click at [207, 236] on select "Highest education level No schooling Primary Lower Secondary Upper Secondary Oc…" at bounding box center [335, 255] width 256 height 39
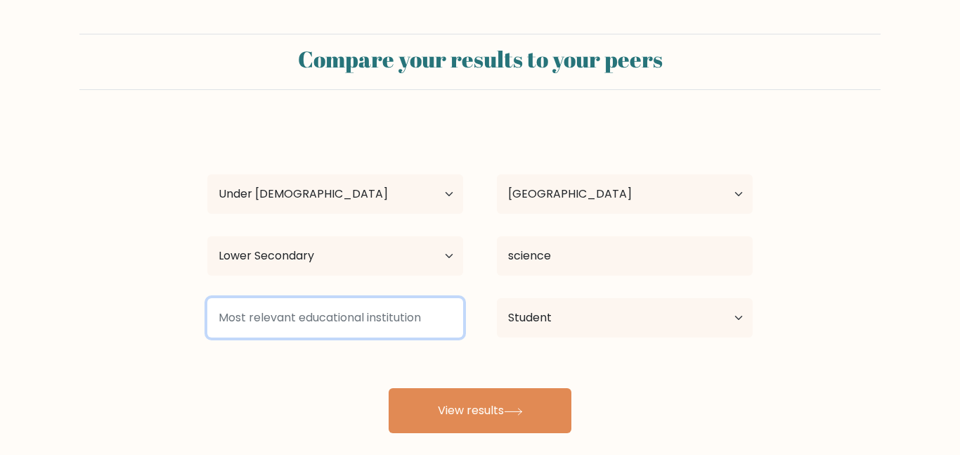
click at [408, 321] on input at bounding box center [335, 317] width 256 height 39
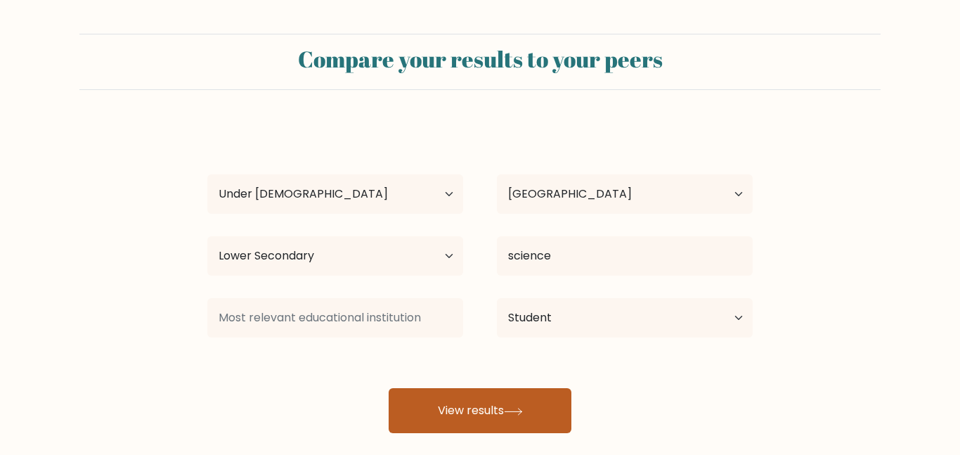
click at [468, 416] on button "View results" at bounding box center [480, 410] width 183 height 45
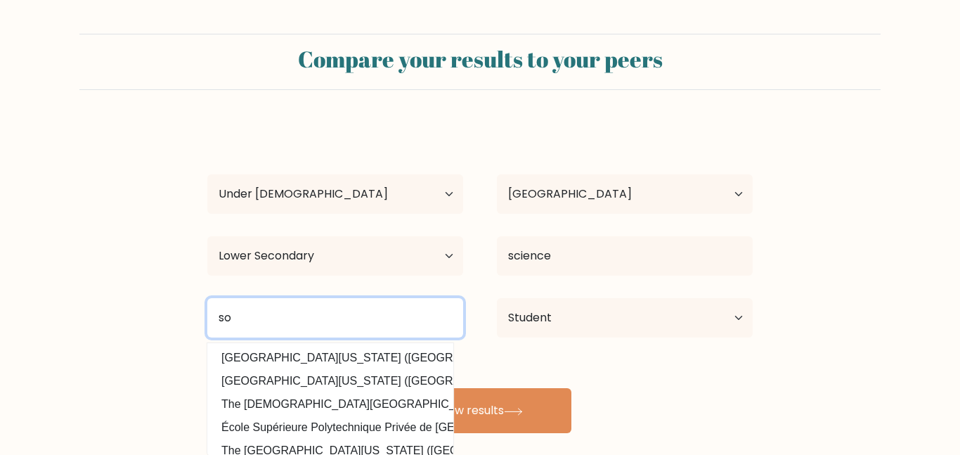
type input "s"
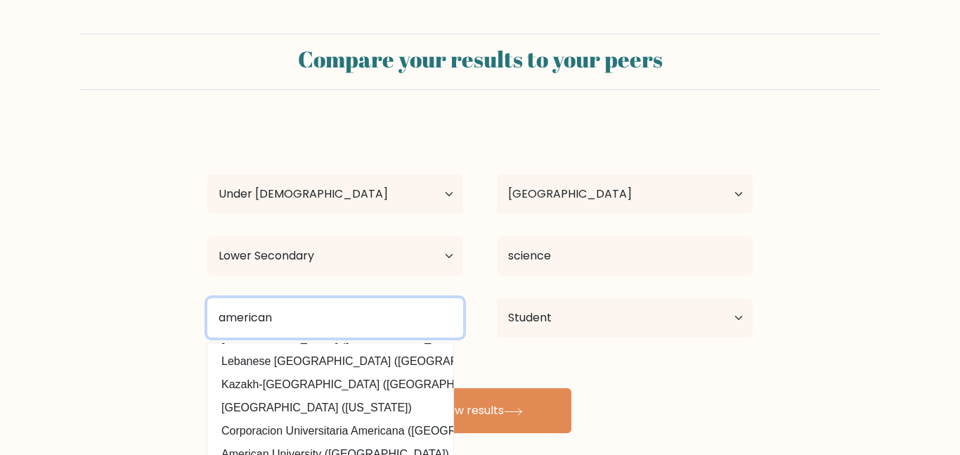
scroll to position [127, 0]
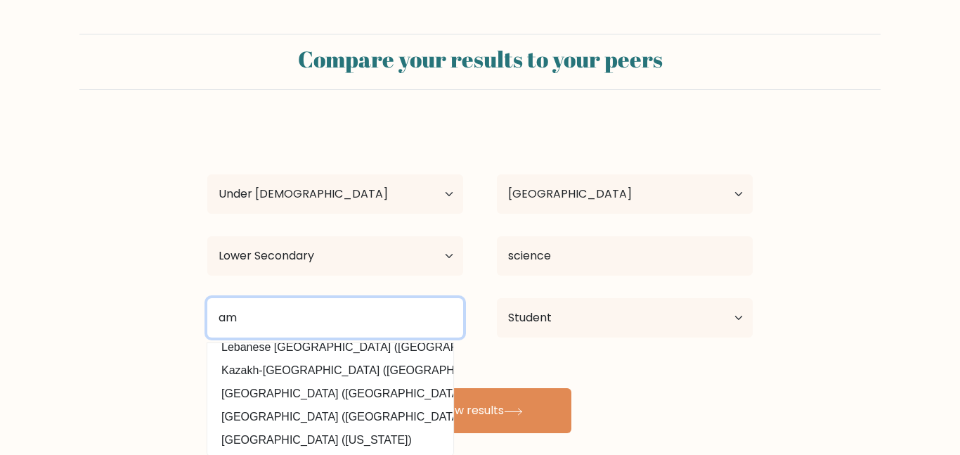
type input "a"
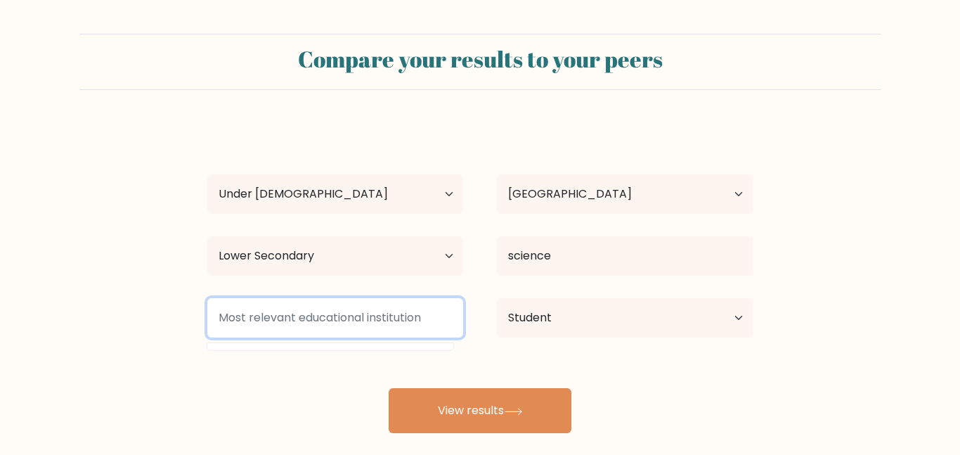
scroll to position [0, 0]
type input "n"
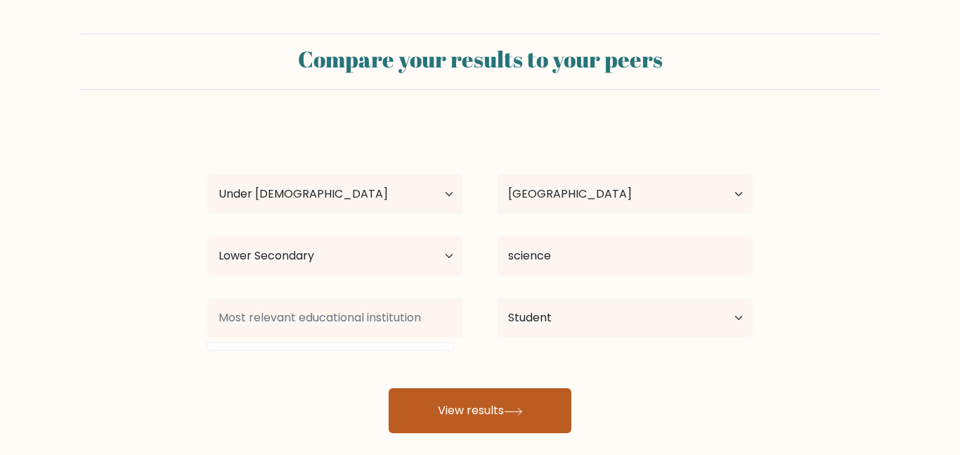
click at [527, 418] on button "View results" at bounding box center [480, 410] width 183 height 45
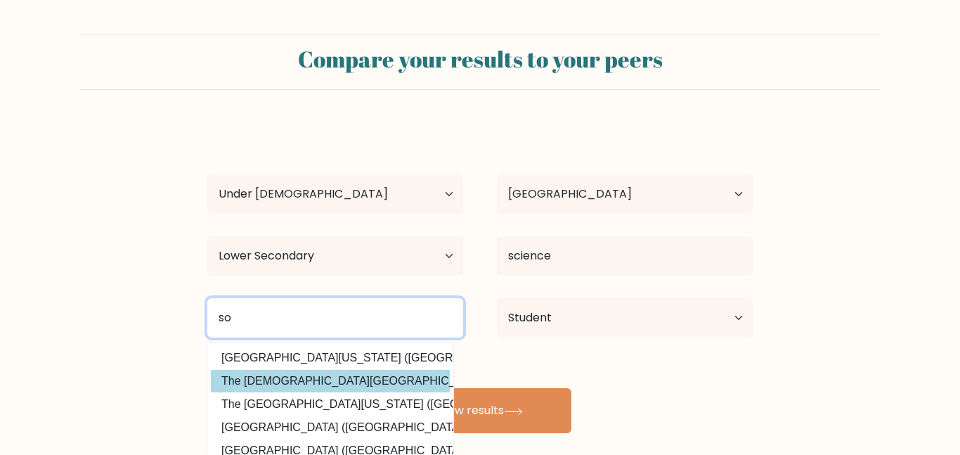
type input "s"
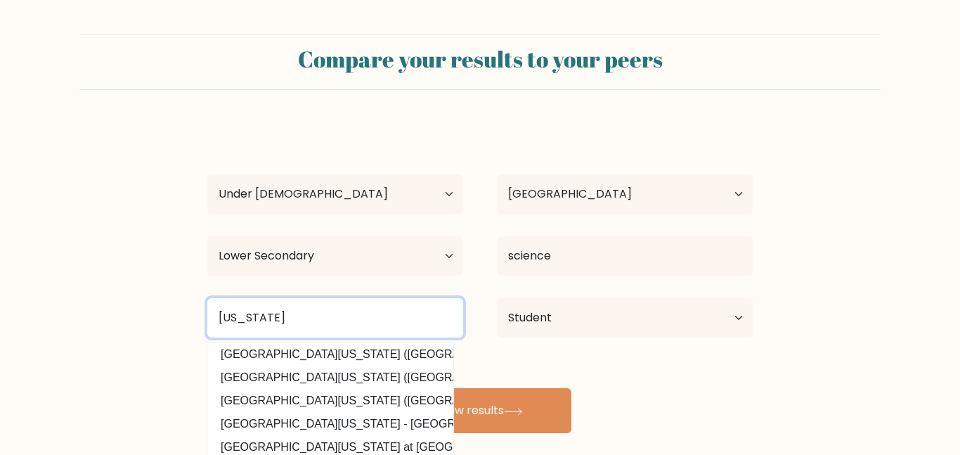
scroll to position [75, 1]
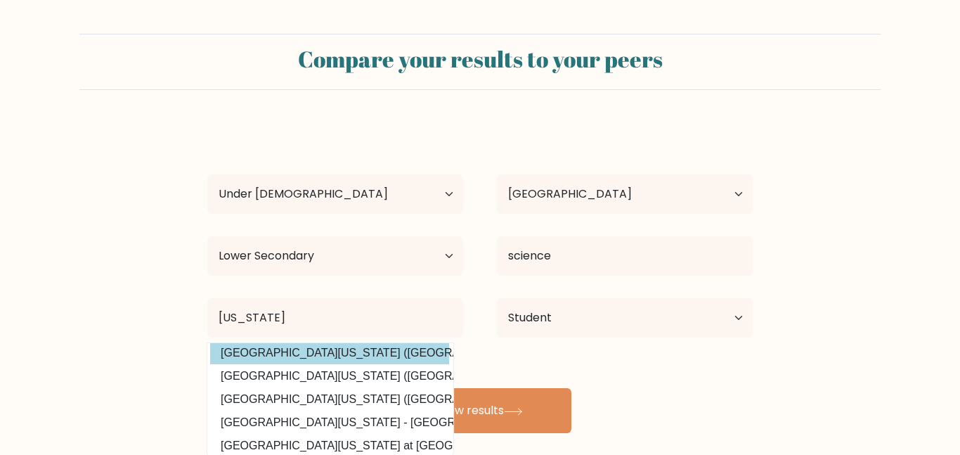
click at [368, 359] on option "Southern Arkansas University (United States)" at bounding box center [329, 353] width 239 height 22
type input "[GEOGRAPHIC_DATA][US_STATE]"
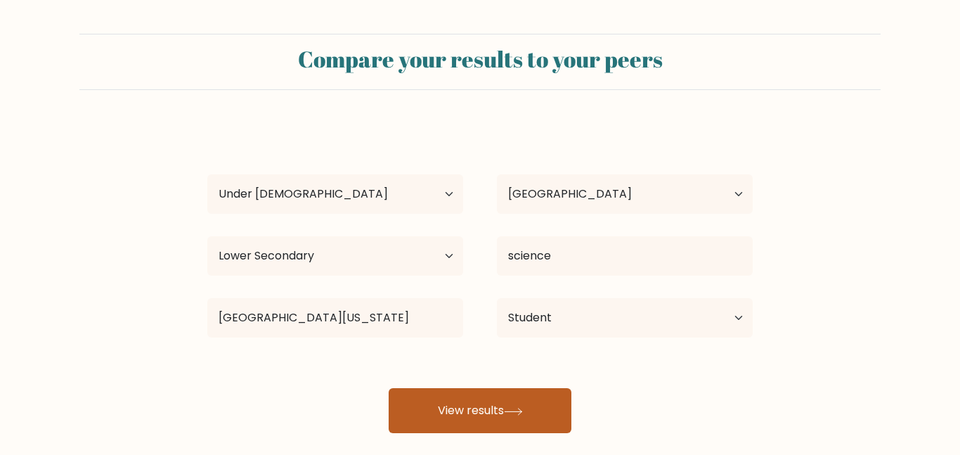
click at [427, 399] on button "View results" at bounding box center [480, 410] width 183 height 45
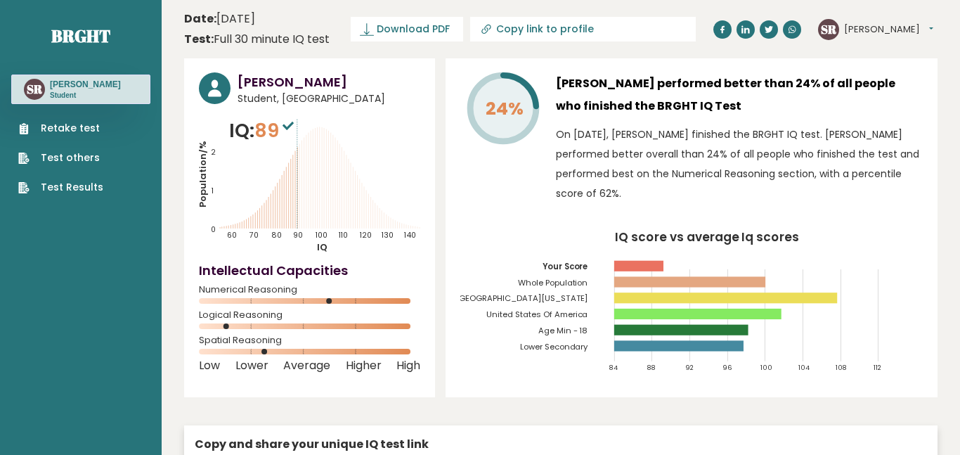
click at [336, 301] on circle at bounding box center [336, 301] width 6 height 6
